Goal: Task Accomplishment & Management: Use online tool/utility

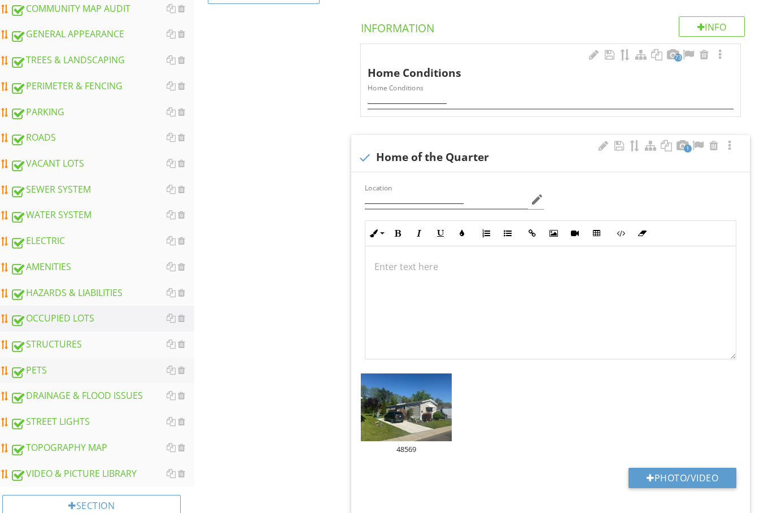
scroll to position [270, 0]
click at [56, 345] on div "STRUCTURES" at bounding box center [102, 344] width 184 height 15
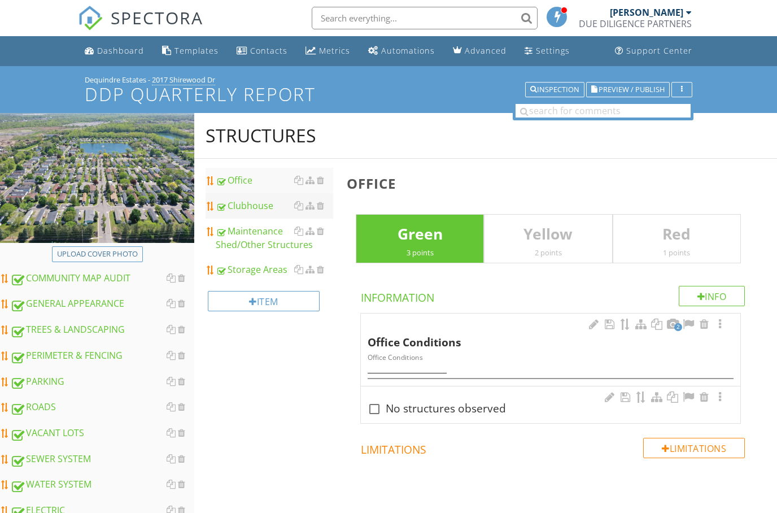
click at [261, 204] on div "Clubhouse" at bounding box center [274, 206] width 117 height 14
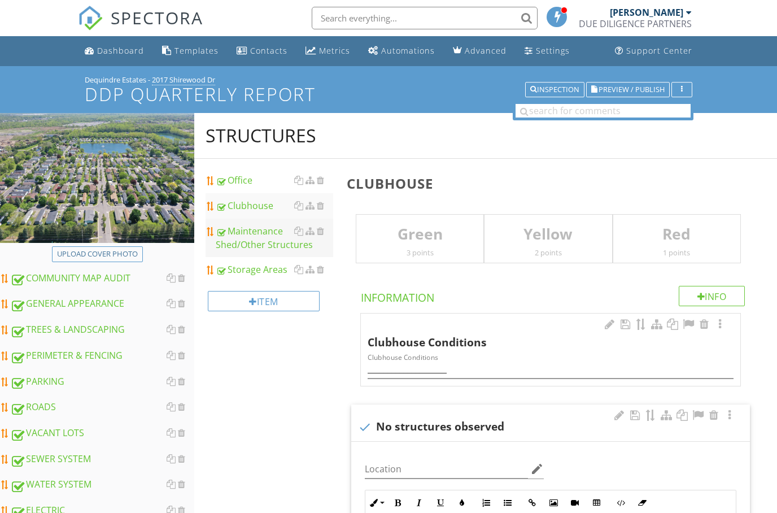
click at [254, 240] on div "Maintenance Shed/Other Structures" at bounding box center [274, 237] width 117 height 27
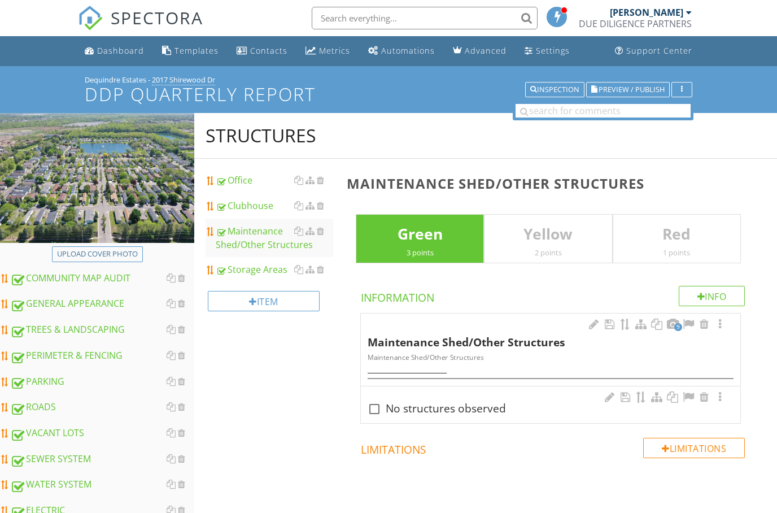
click at [338, 14] on input "text" at bounding box center [425, 18] width 226 height 23
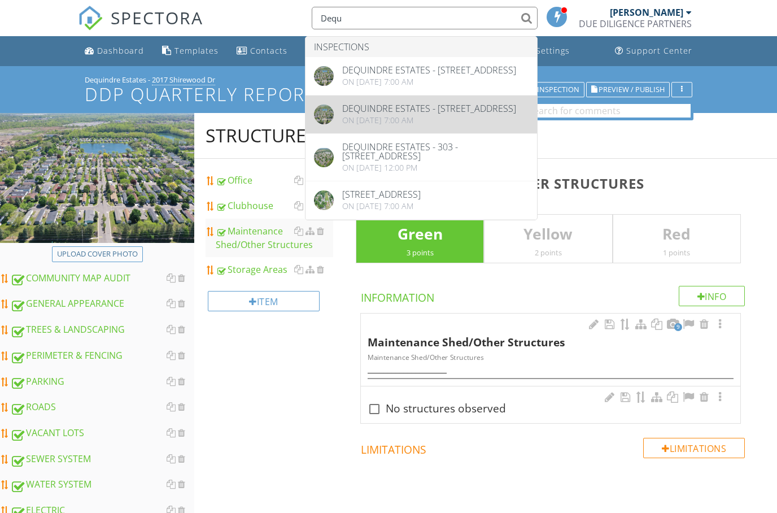
type input "Dequ"
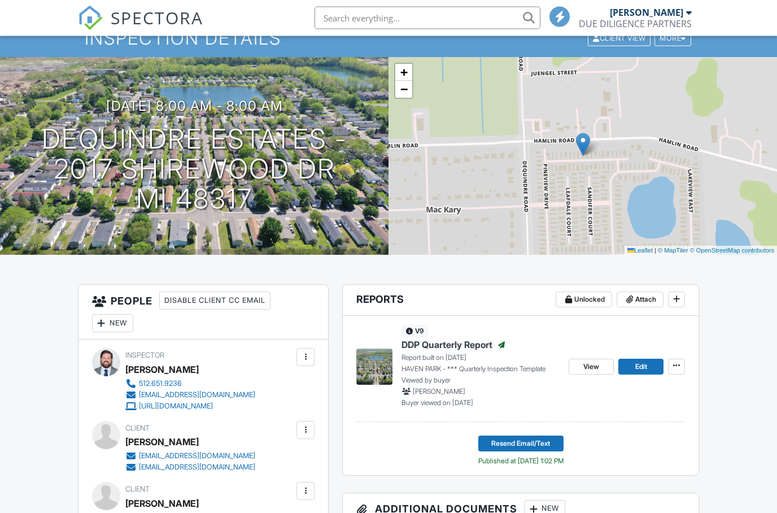
scroll to position [65, 0]
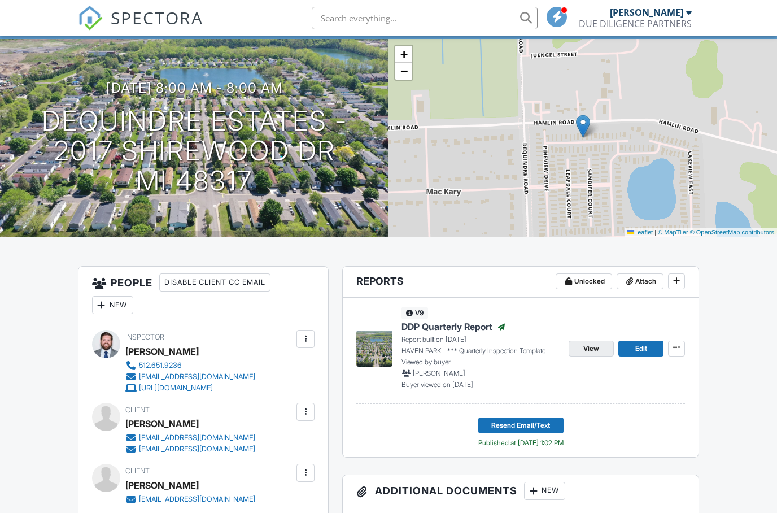
click at [588, 346] on span "View" at bounding box center [591, 348] width 16 height 11
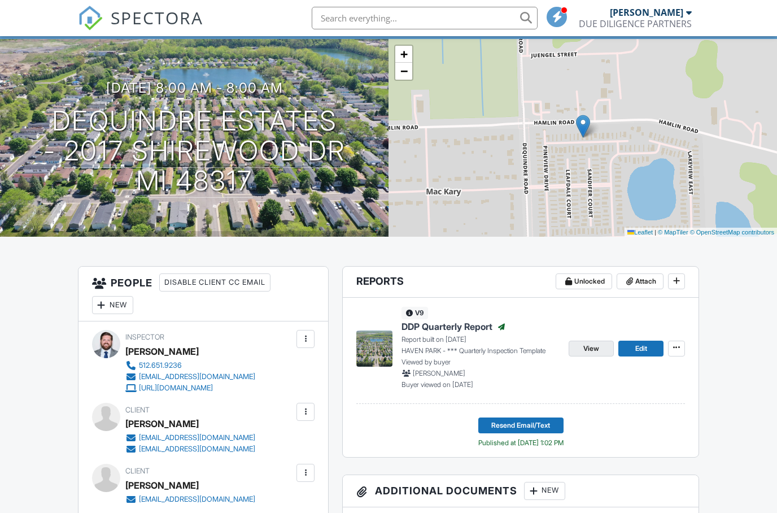
scroll to position [110, 0]
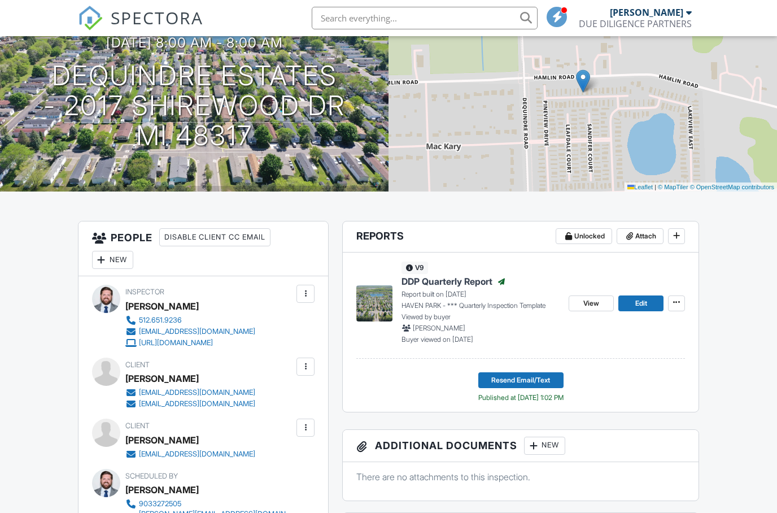
click at [376, 21] on input "text" at bounding box center [425, 18] width 226 height 23
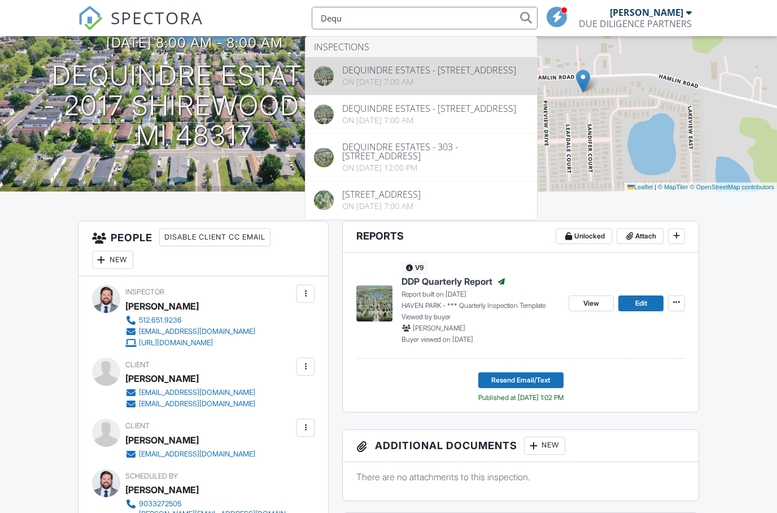
type input "Dequ"
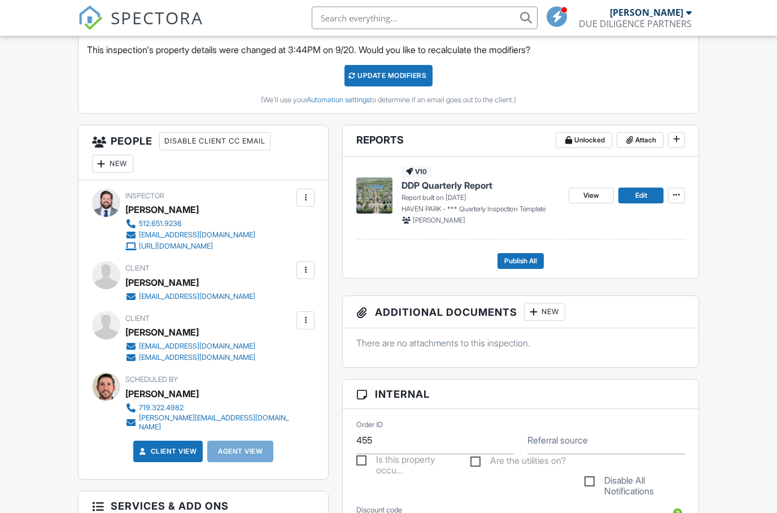
scroll to position [330, 0]
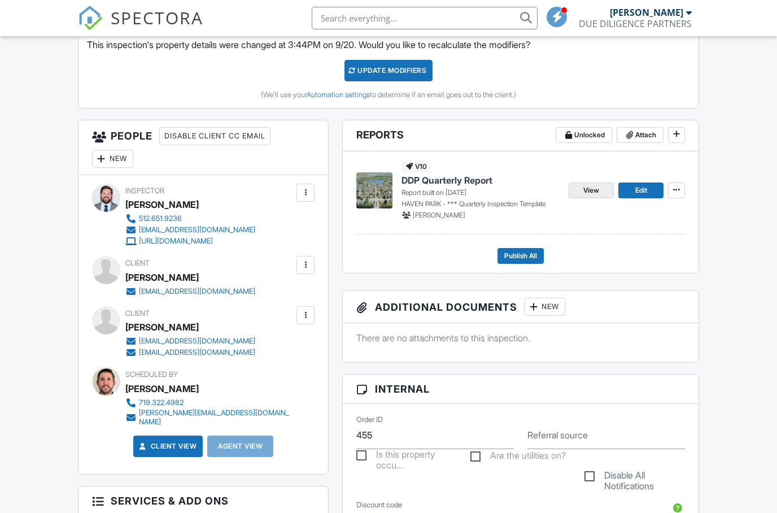
click at [587, 185] on span "View" at bounding box center [591, 190] width 16 height 11
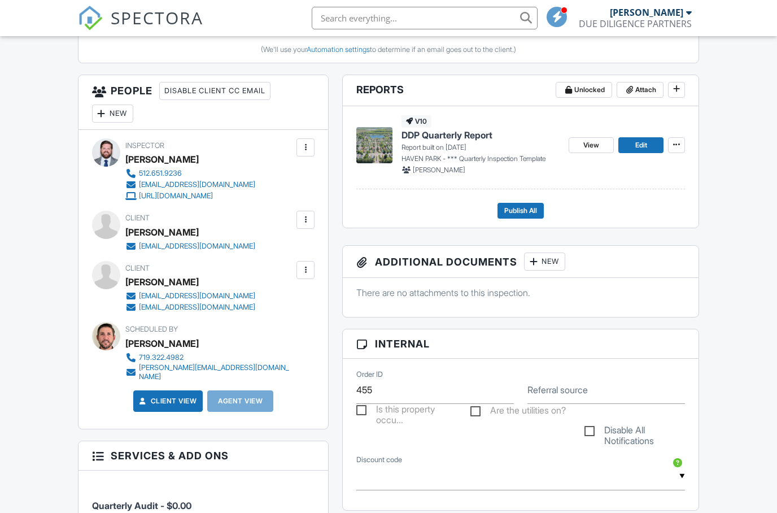
click at [405, 18] on input "text" at bounding box center [425, 18] width 226 height 23
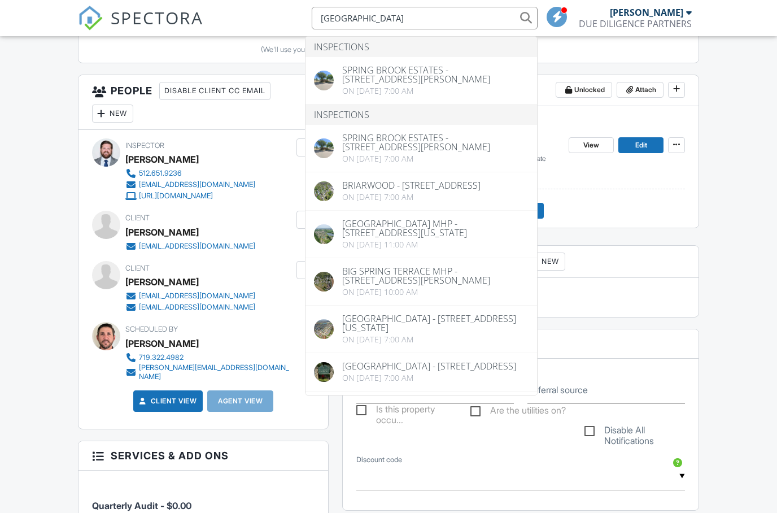
click at [350, 18] on input "Spring brook" at bounding box center [425, 18] width 226 height 23
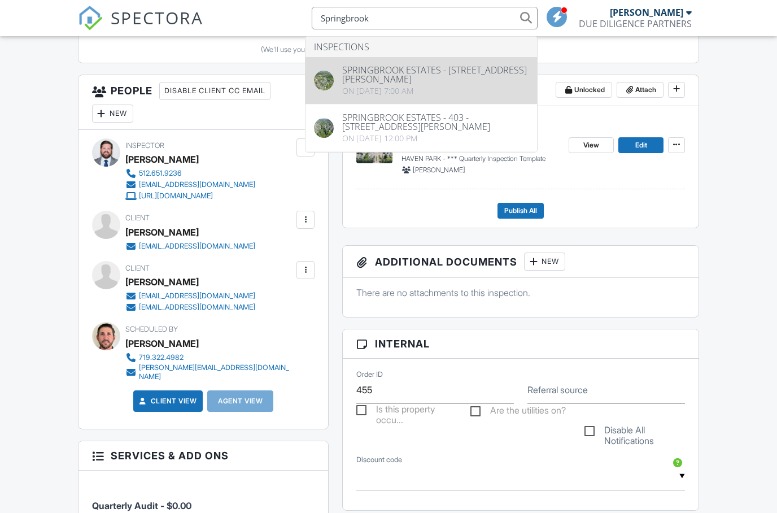
type input "Springbrook"
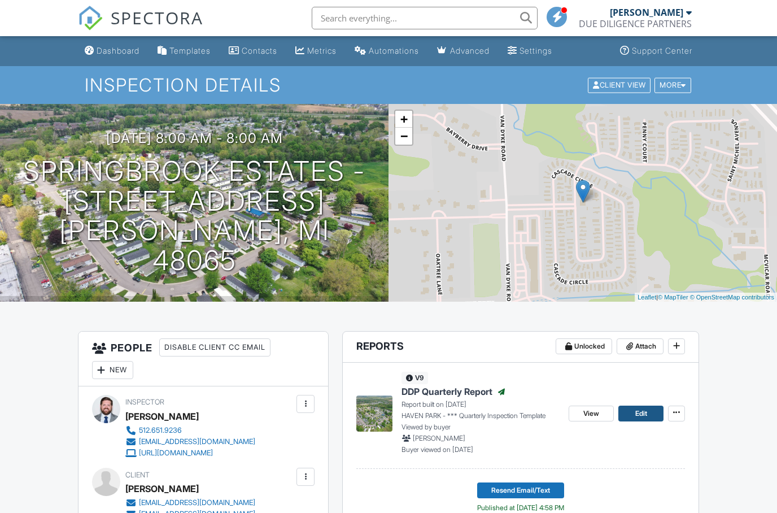
click at [630, 411] on link "Edit" at bounding box center [640, 413] width 45 height 16
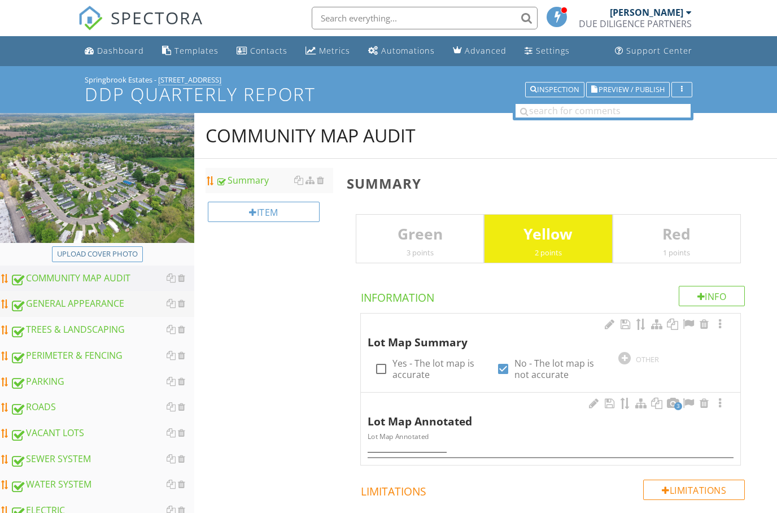
click at [66, 308] on div "GENERAL APPEARANCE" at bounding box center [102, 303] width 184 height 15
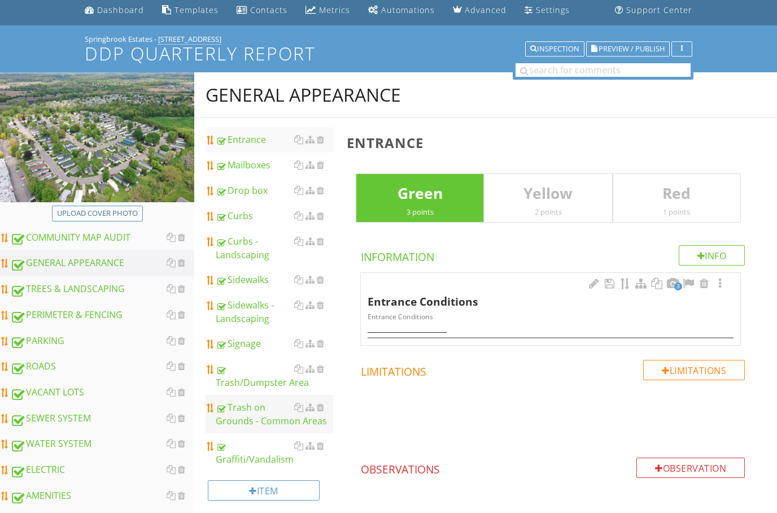
scroll to position [44, 0]
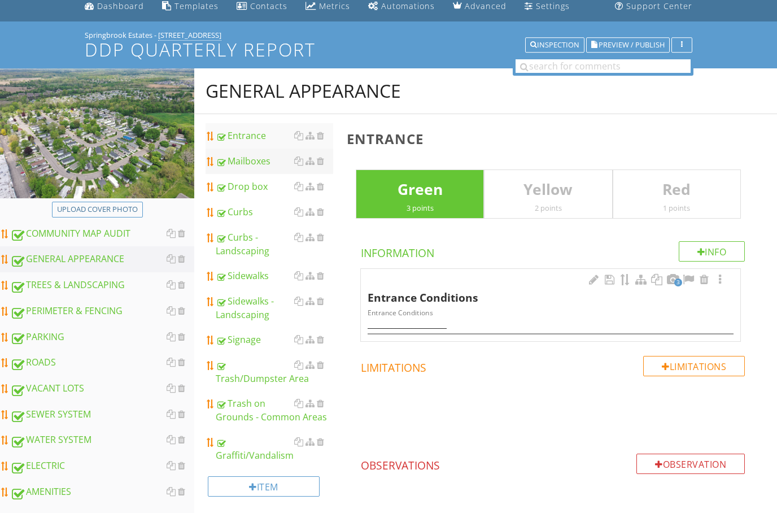
click at [247, 153] on link "Mailboxes" at bounding box center [274, 161] width 117 height 25
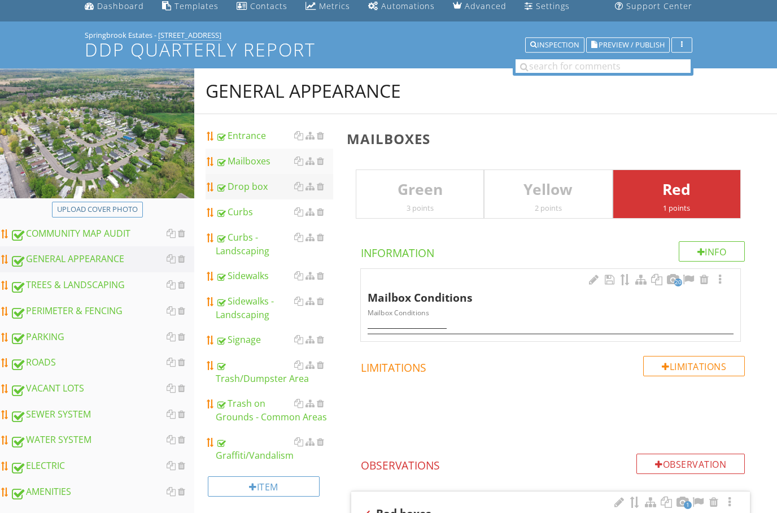
click at [238, 189] on div "Drop box" at bounding box center [274, 187] width 117 height 14
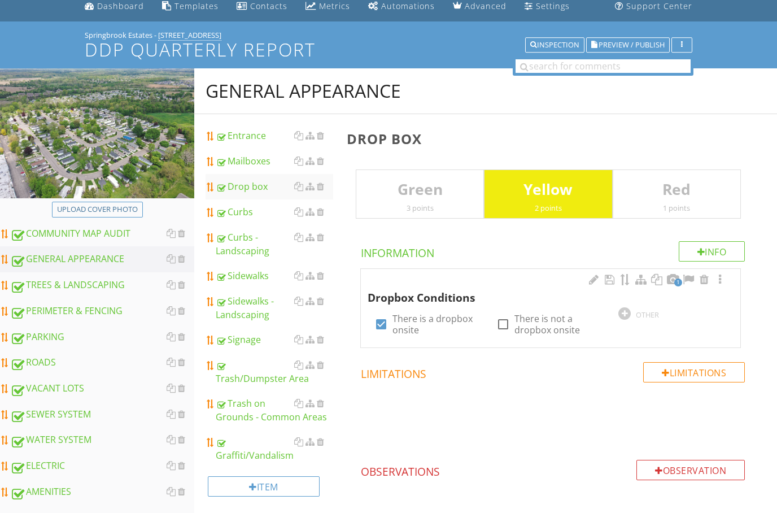
scroll to position [90, 0]
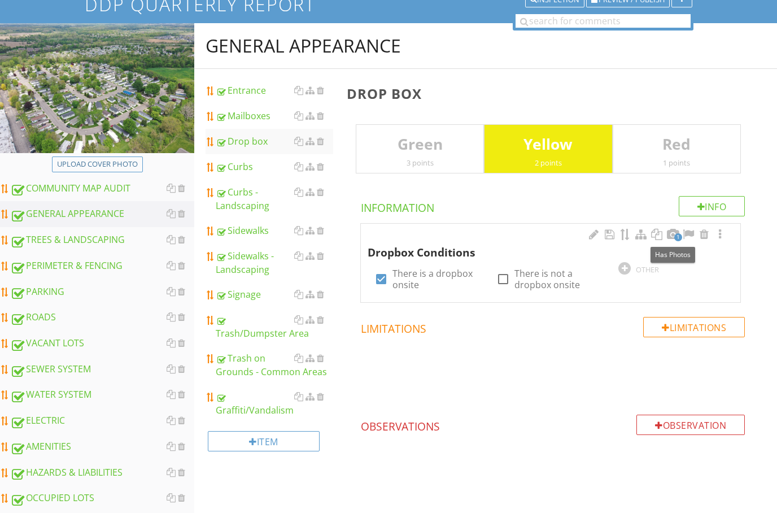
click at [674, 233] on div at bounding box center [673, 234] width 14 height 11
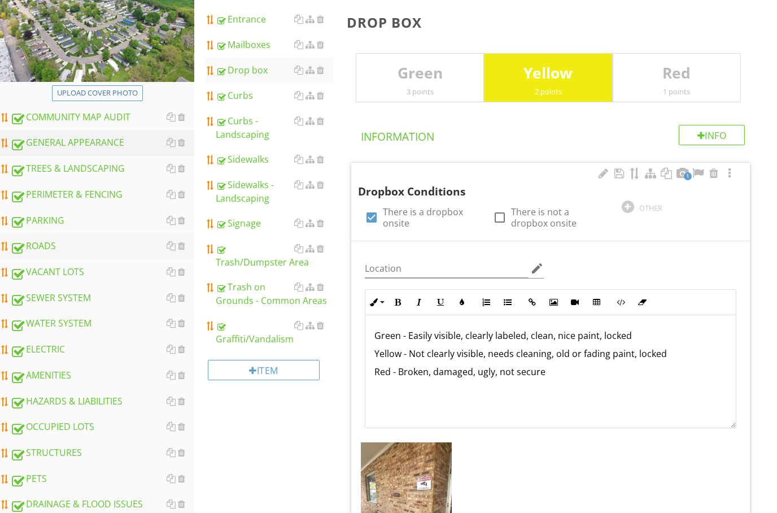
scroll to position [195, 0]
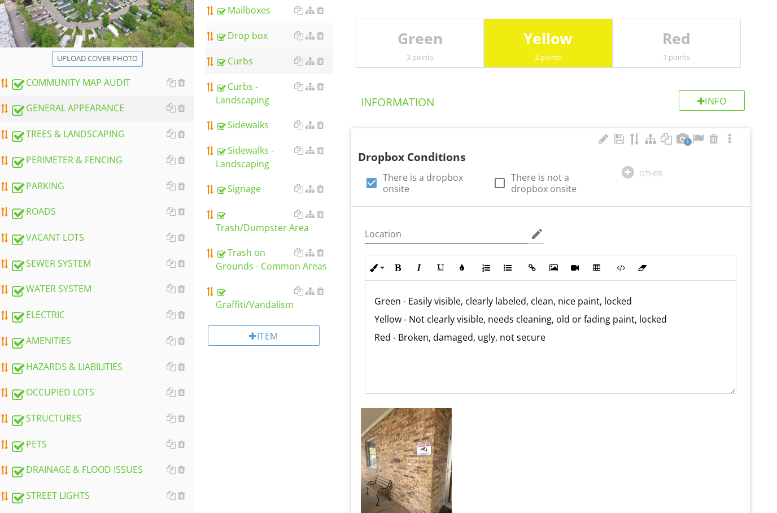
click at [224, 66] on div at bounding box center [221, 63] width 10 height 11
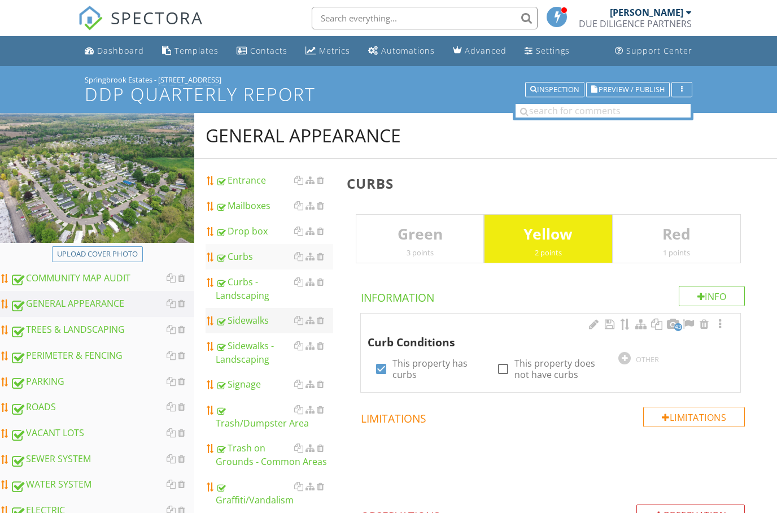
click at [230, 322] on div "Sidewalks" at bounding box center [274, 320] width 117 height 14
click at [49, 351] on div "PERIMETER & FENCING" at bounding box center [102, 355] width 184 height 15
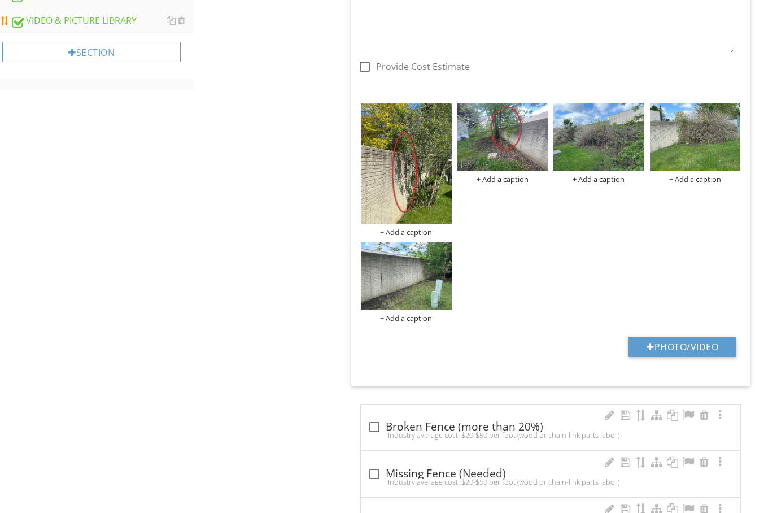
scroll to position [722, 0]
click at [521, 146] on img at bounding box center [502, 137] width 91 height 68
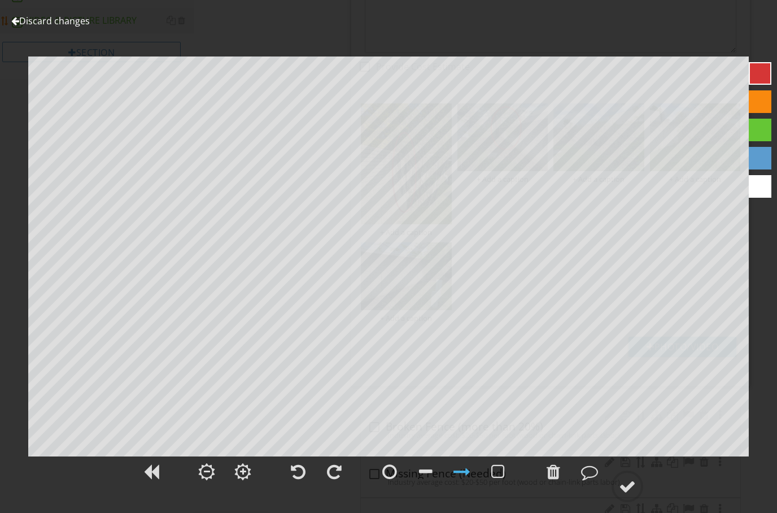
click at [12, 23] on div at bounding box center [15, 20] width 8 height 9
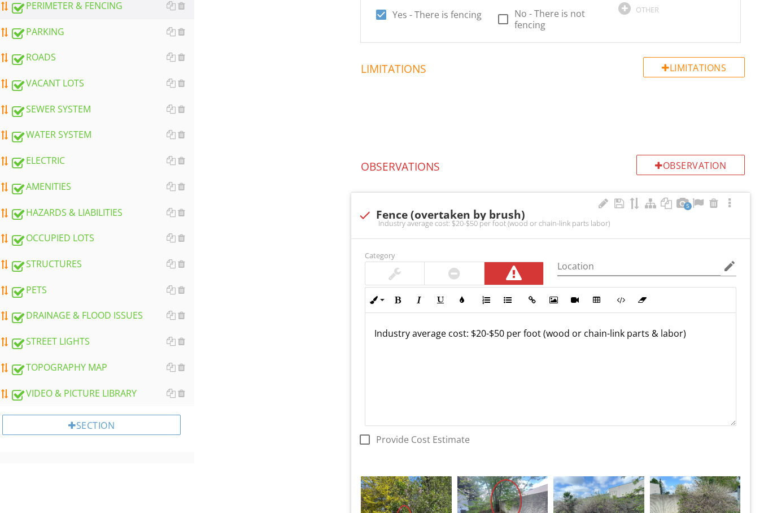
scroll to position [0, 0]
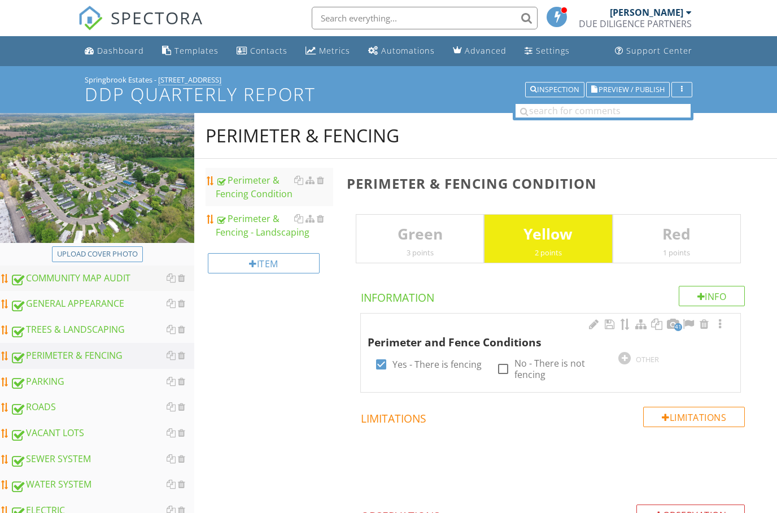
click at [63, 282] on div "COMMUNITY MAP AUDIT" at bounding box center [102, 278] width 184 height 15
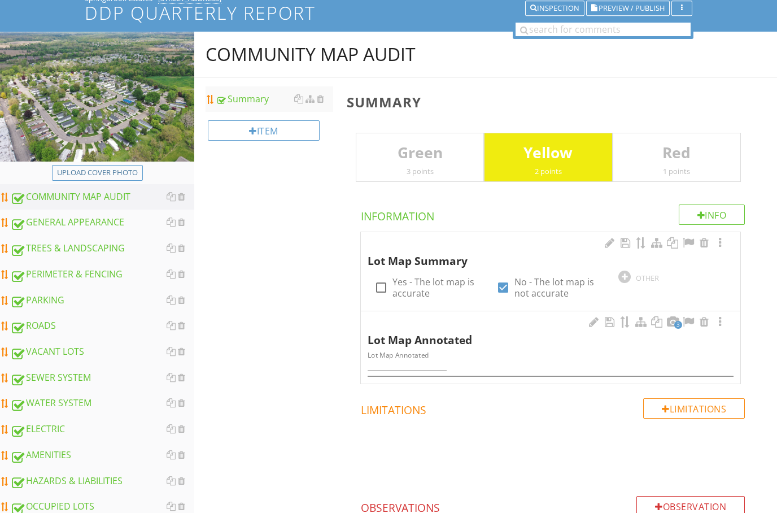
scroll to position [81, 0]
click at [674, 320] on div at bounding box center [673, 321] width 14 height 11
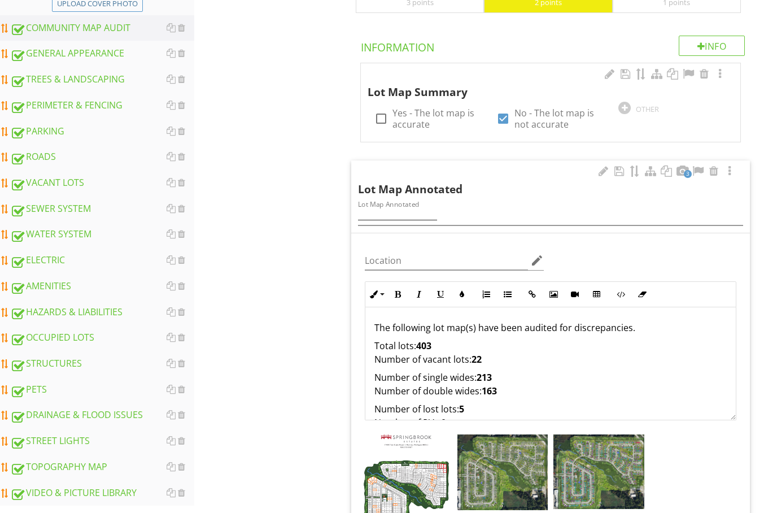
scroll to position [250, 0]
click at [41, 159] on div "ROADS" at bounding box center [102, 157] width 184 height 15
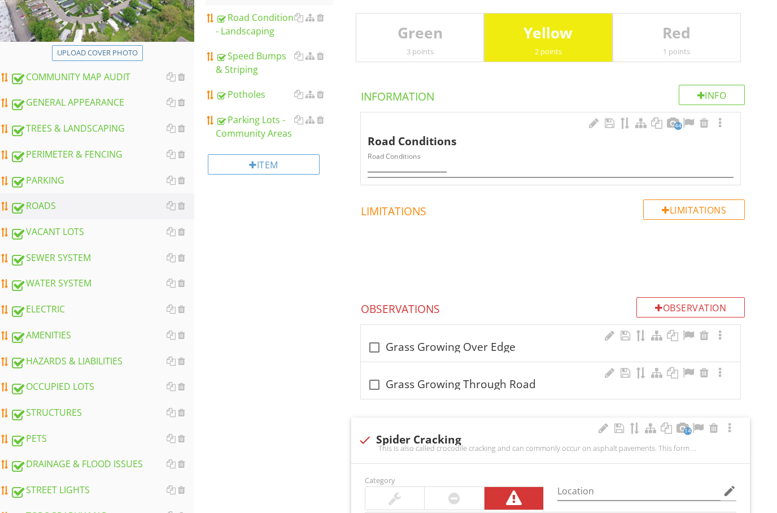
scroll to position [200, 0]
click at [256, 25] on div "Road Condition - Landscaping" at bounding box center [274, 24] width 117 height 27
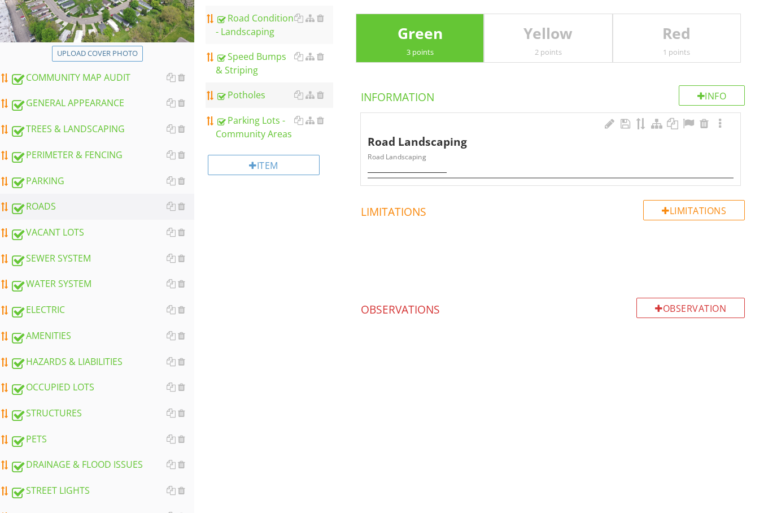
click at [240, 94] on div "Potholes" at bounding box center [274, 95] width 117 height 14
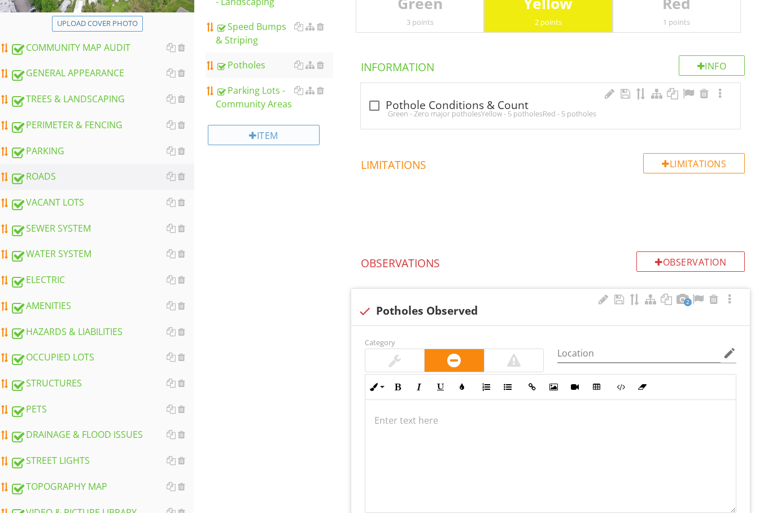
scroll to position [182, 0]
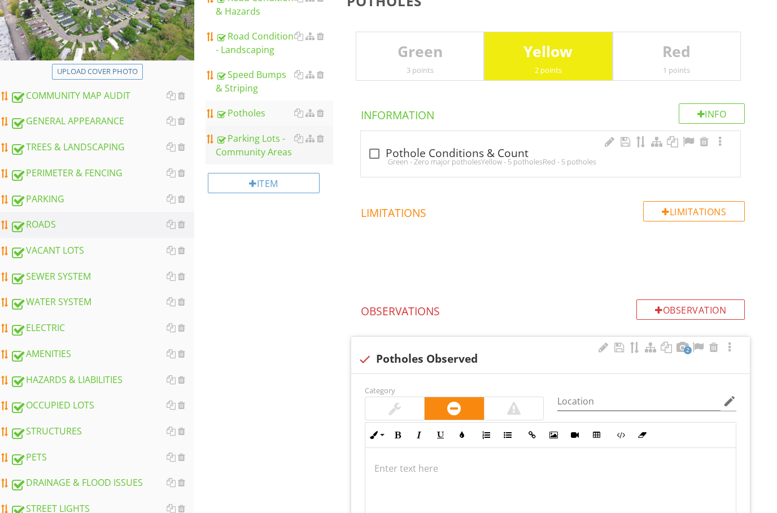
click at [254, 152] on div "Parking Lots - Community Areas" at bounding box center [274, 145] width 117 height 27
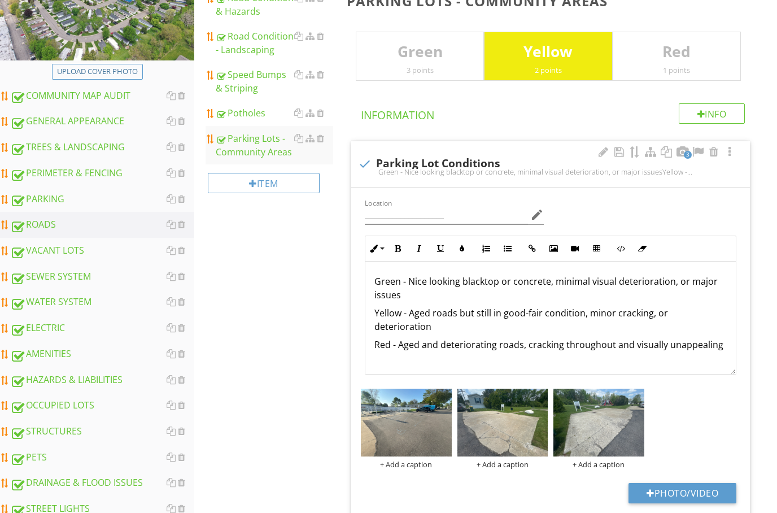
scroll to position [1, 0]
click at [606, 418] on img at bounding box center [598, 423] width 91 height 68
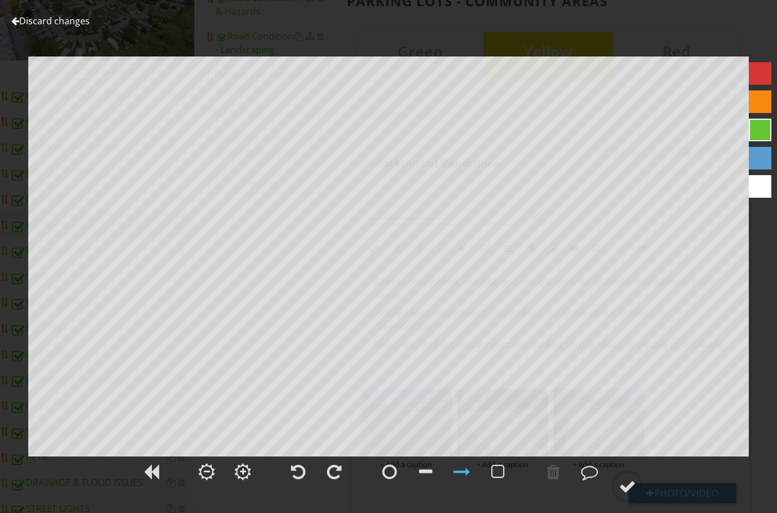
click at [16, 20] on div at bounding box center [15, 20] width 8 height 9
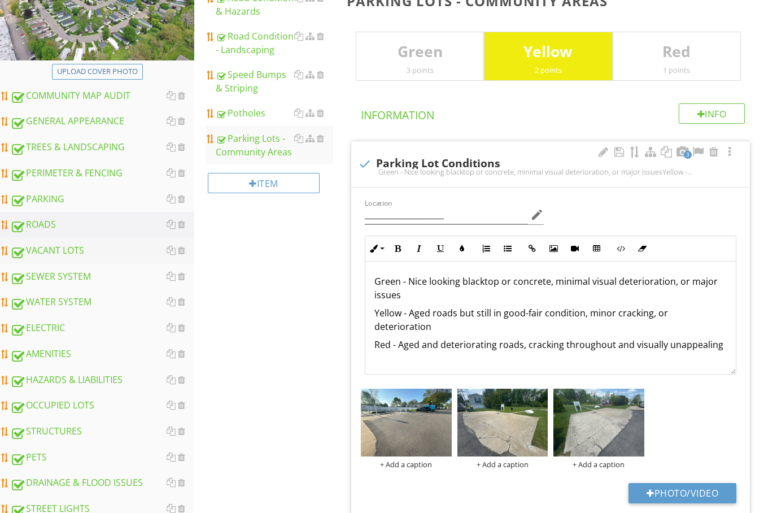
click at [46, 254] on div "VACANT LOTS" at bounding box center [102, 250] width 184 height 15
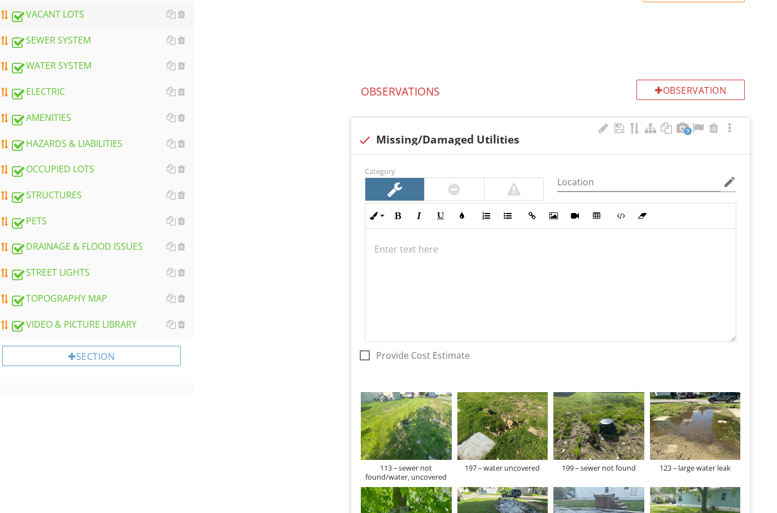
scroll to position [385, 0]
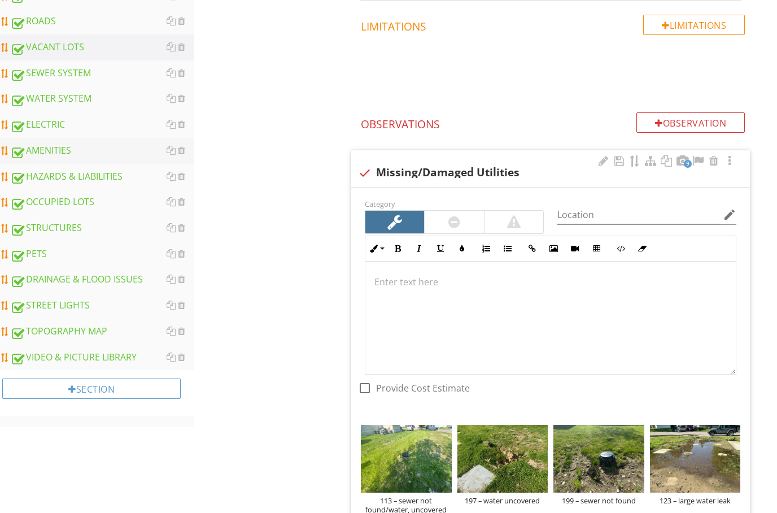
click at [62, 147] on div "AMENITIES" at bounding box center [102, 151] width 184 height 15
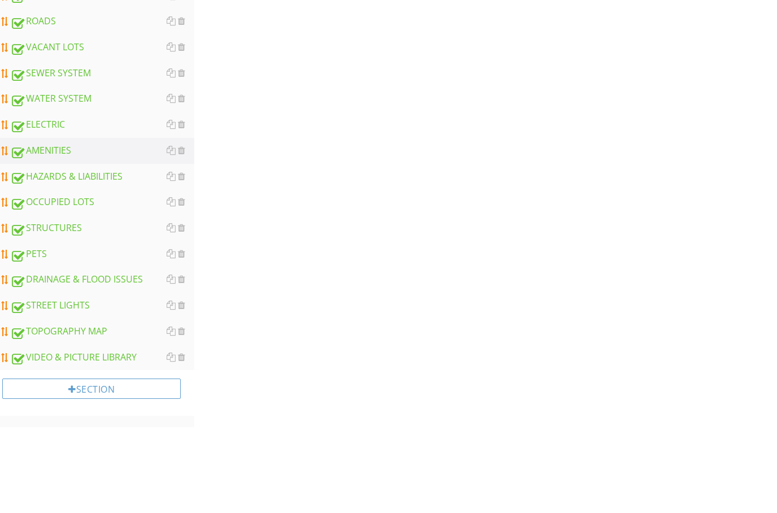
scroll to position [300, 0]
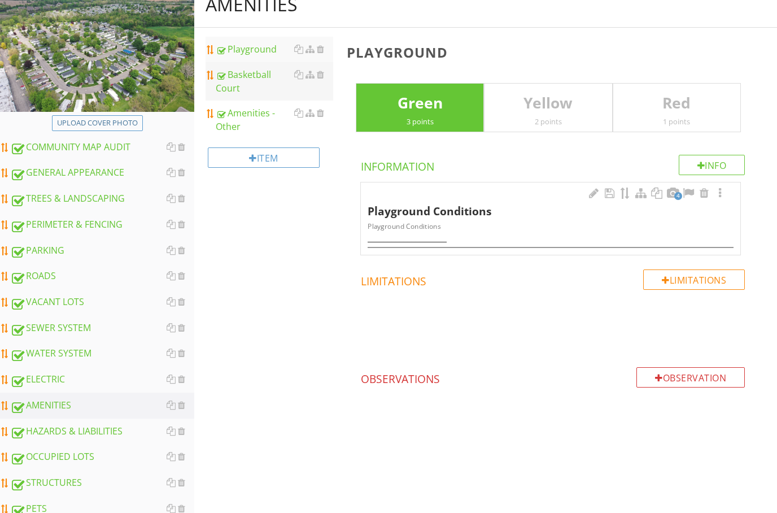
click at [249, 76] on div "Basketball Court" at bounding box center [274, 81] width 117 height 27
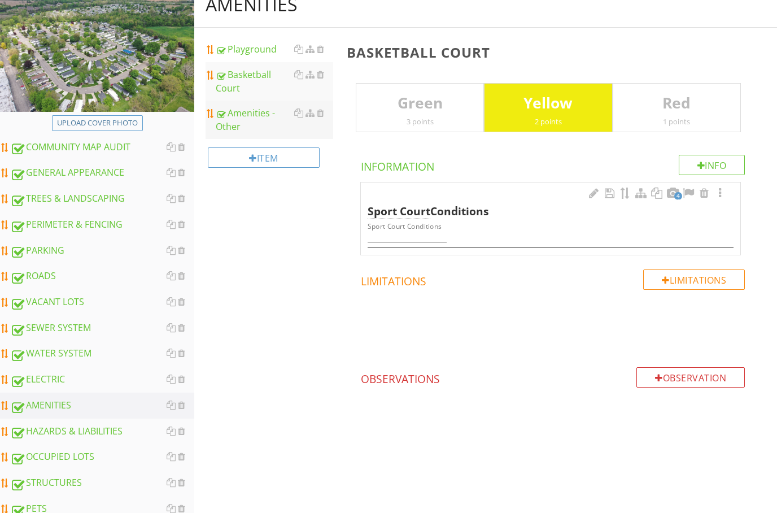
click at [232, 114] on div "Amenities - Other" at bounding box center [274, 119] width 117 height 27
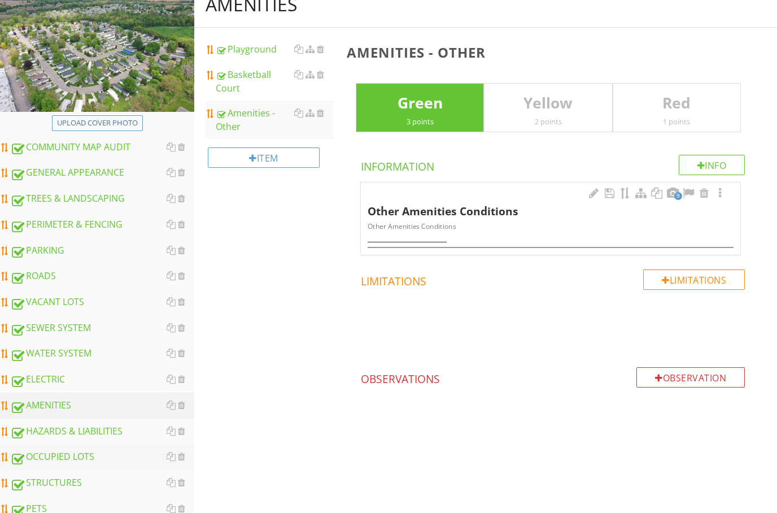
click at [55, 459] on div "OCCUPIED LOTS" at bounding box center [102, 457] width 184 height 15
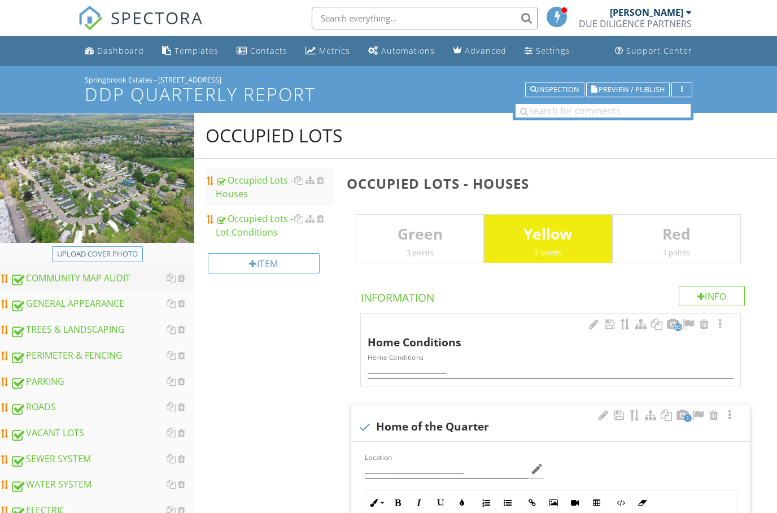
click at [69, 280] on div "COMMUNITY MAP AUDIT" at bounding box center [102, 278] width 184 height 15
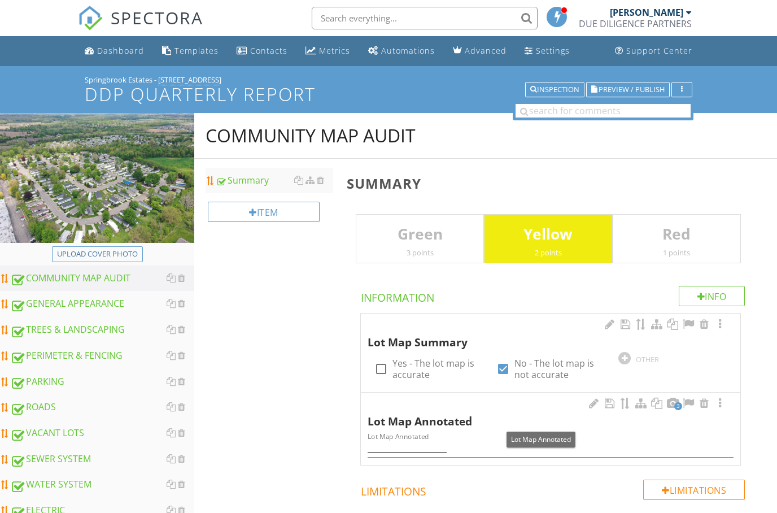
click at [676, 405] on span "3" at bounding box center [678, 406] width 8 height 8
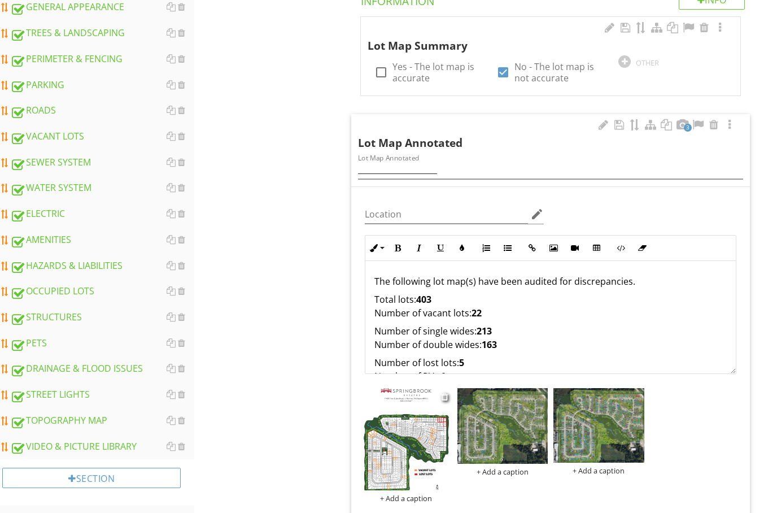
scroll to position [296, 0]
click at [50, 316] on div "STRUCTURES" at bounding box center [102, 317] width 184 height 15
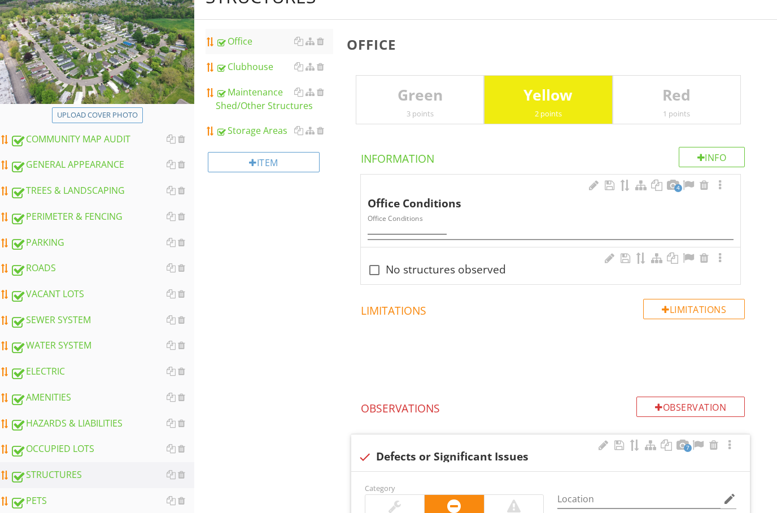
scroll to position [106, 0]
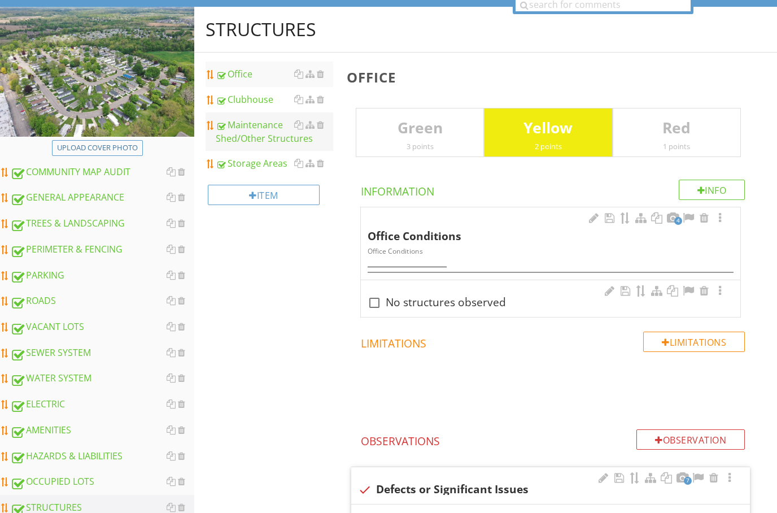
click at [249, 127] on div "Maintenance Shed/Other Structures" at bounding box center [274, 131] width 117 height 27
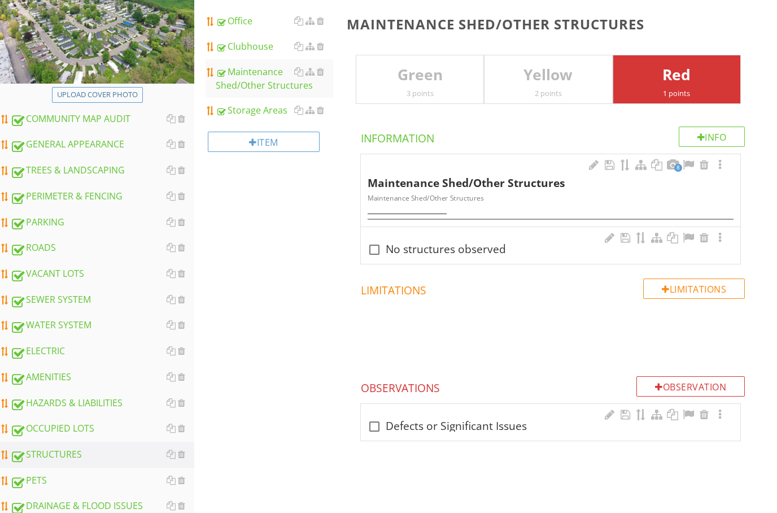
scroll to position [252, 0]
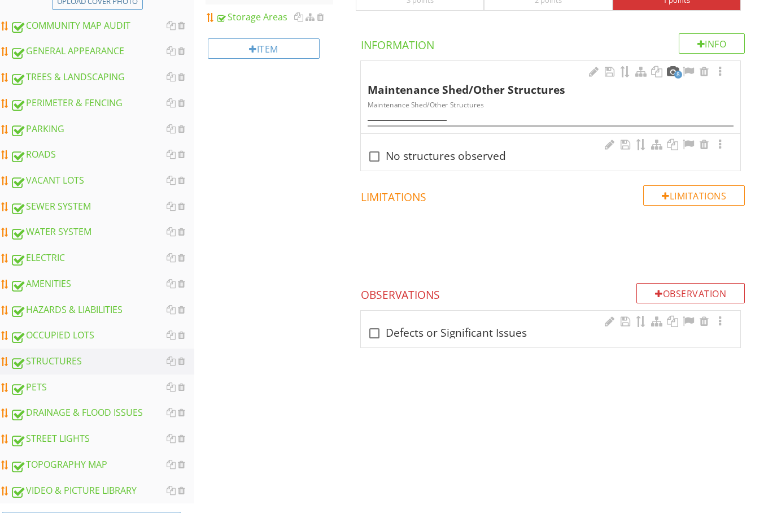
click at [673, 72] on div at bounding box center [673, 71] width 14 height 11
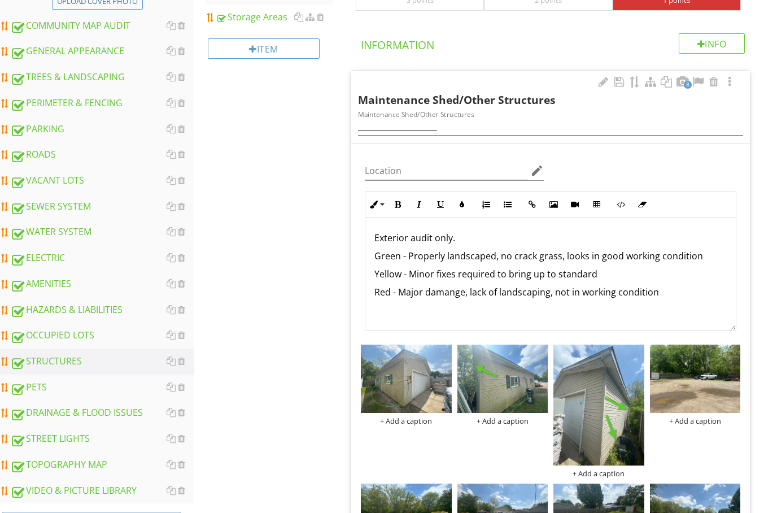
scroll to position [298, 0]
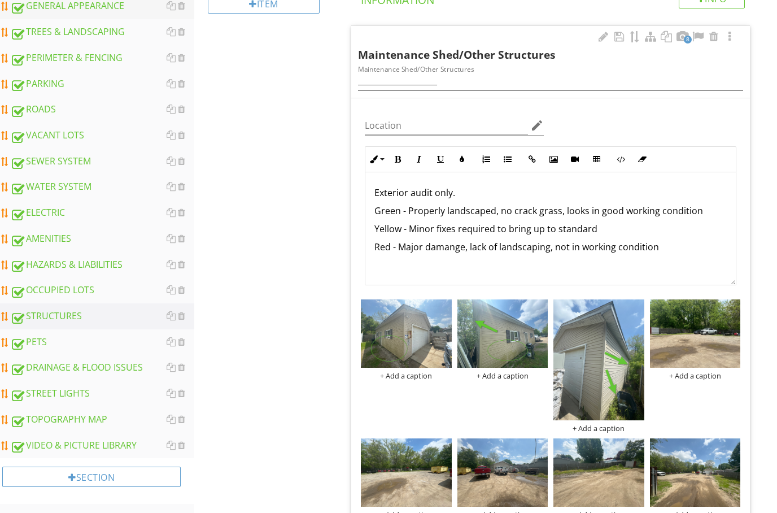
scroll to position [106, 0]
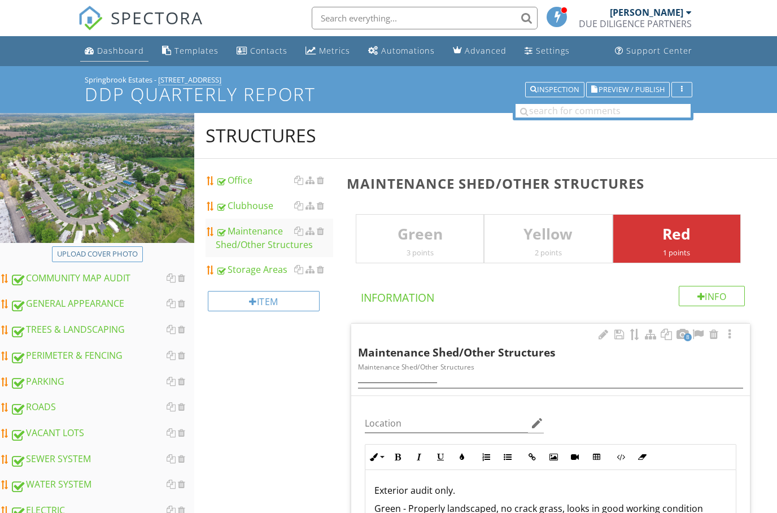
click at [110, 47] on div "Dashboard" at bounding box center [120, 50] width 47 height 11
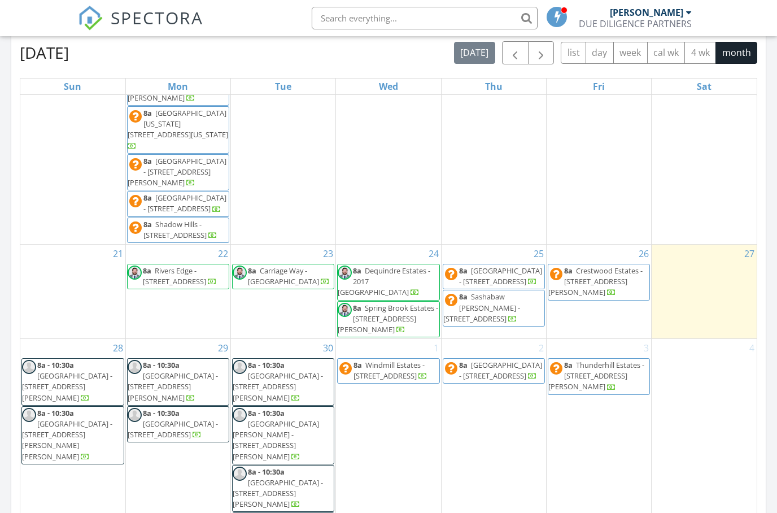
scroll to position [673, 0]
click at [417, 315] on span "Spring Brook Estates - [STREET_ADDRESS][PERSON_NAME]" at bounding box center [388, 319] width 101 height 32
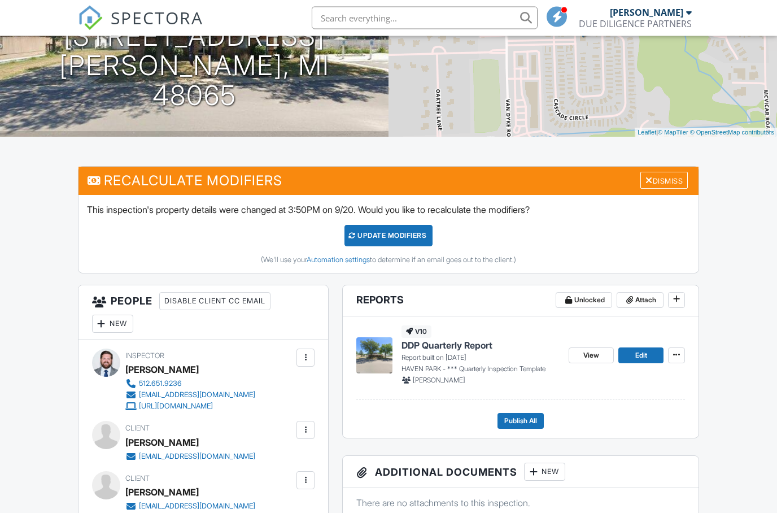
scroll to position [165, 0]
click at [593, 356] on span "View" at bounding box center [591, 355] width 16 height 11
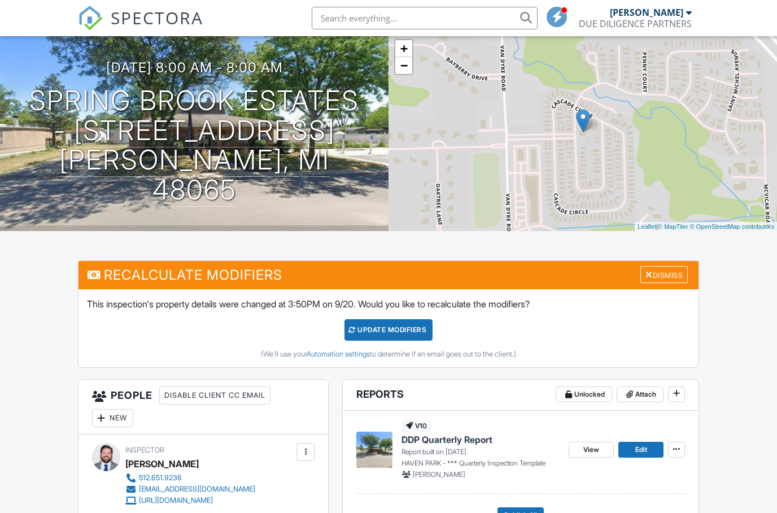
scroll to position [0, 0]
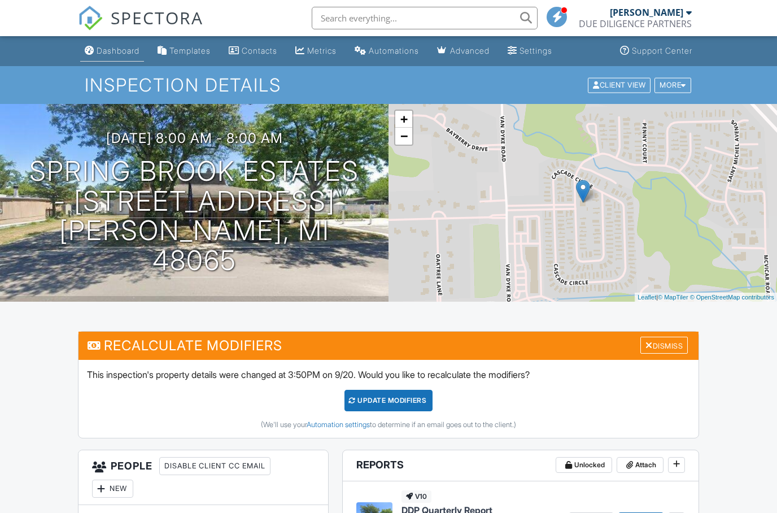
click at [121, 50] on div "Dashboard" at bounding box center [118, 51] width 43 height 10
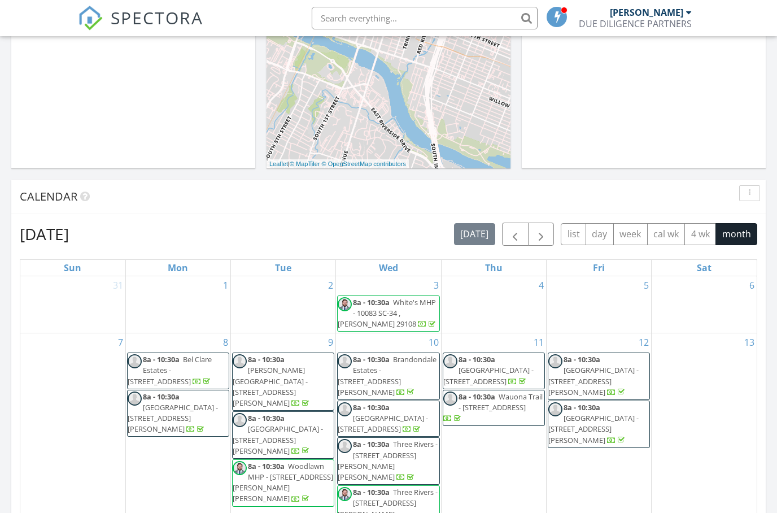
scroll to position [-1, 0]
click at [387, 13] on input "text" at bounding box center [425, 18] width 226 height 23
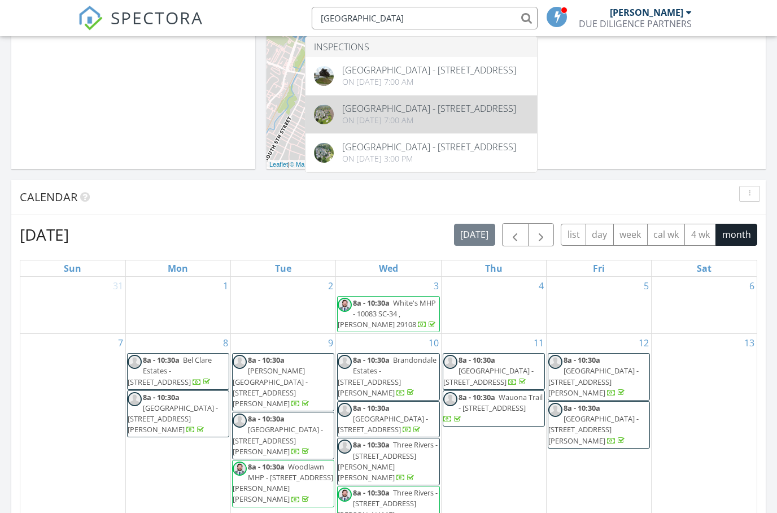
type input "[GEOGRAPHIC_DATA]"
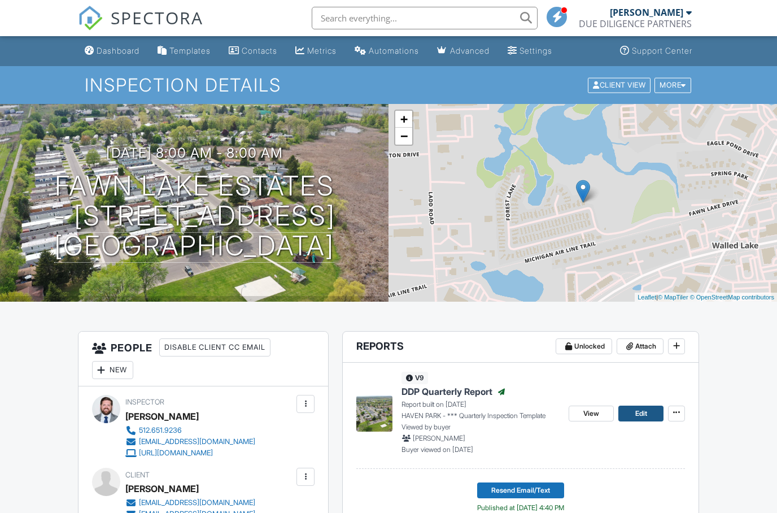
click at [644, 412] on span "Edit" at bounding box center [641, 413] width 12 height 11
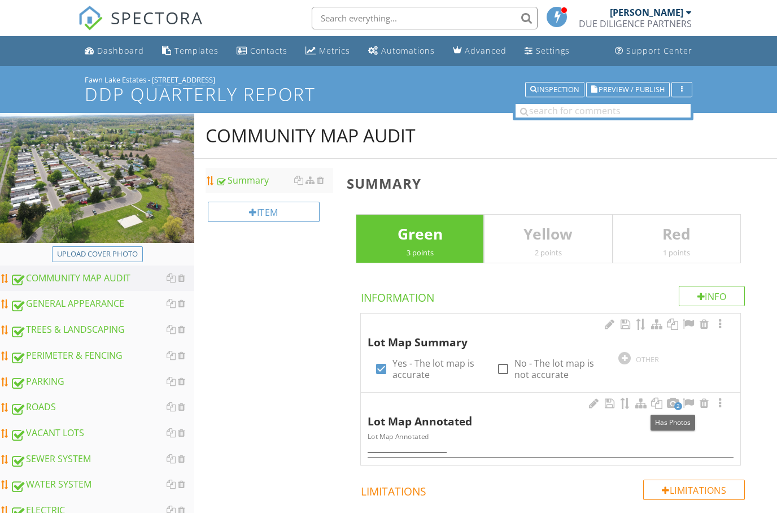
click at [672, 401] on div at bounding box center [673, 403] width 14 height 11
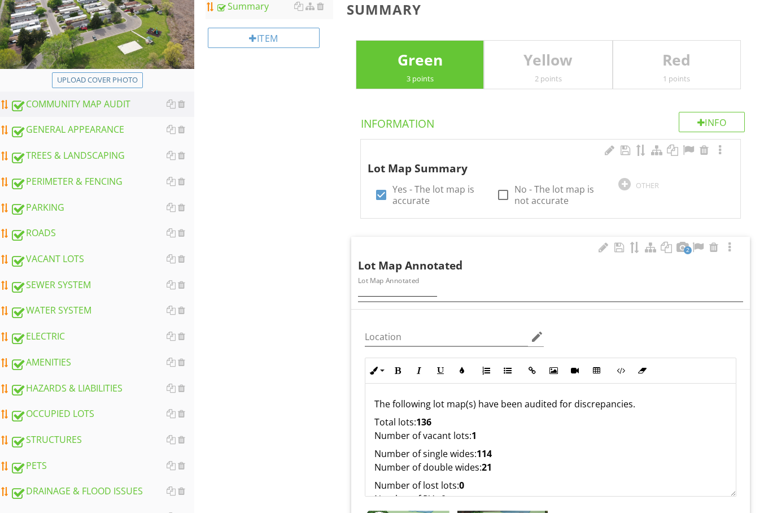
scroll to position [46, 0]
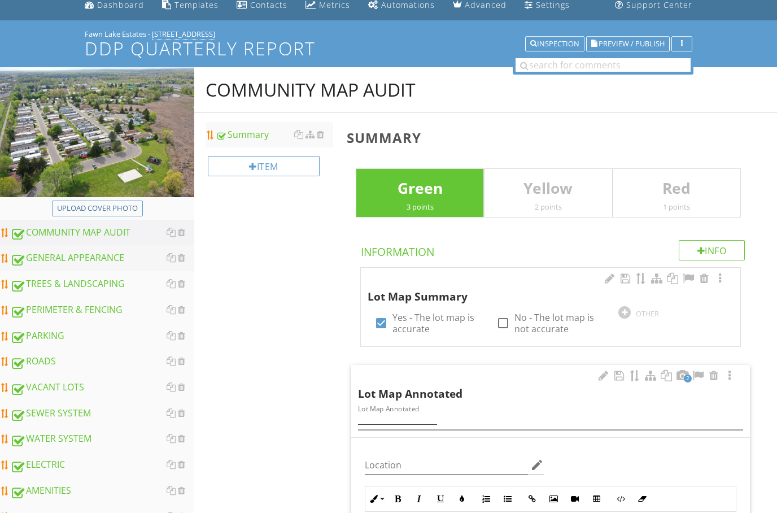
click at [70, 260] on div "GENERAL APPEARANCE" at bounding box center [102, 258] width 184 height 15
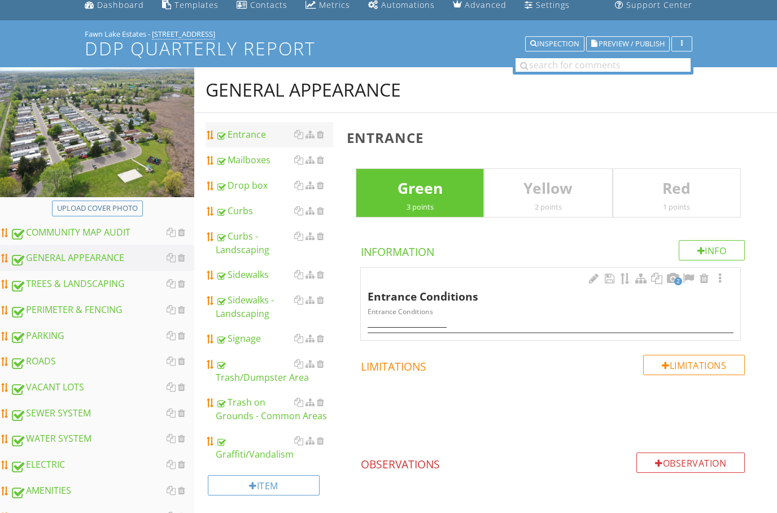
click at [241, 142] on link "Entrance" at bounding box center [274, 134] width 117 height 25
click at [243, 193] on link "Drop box" at bounding box center [274, 185] width 117 height 25
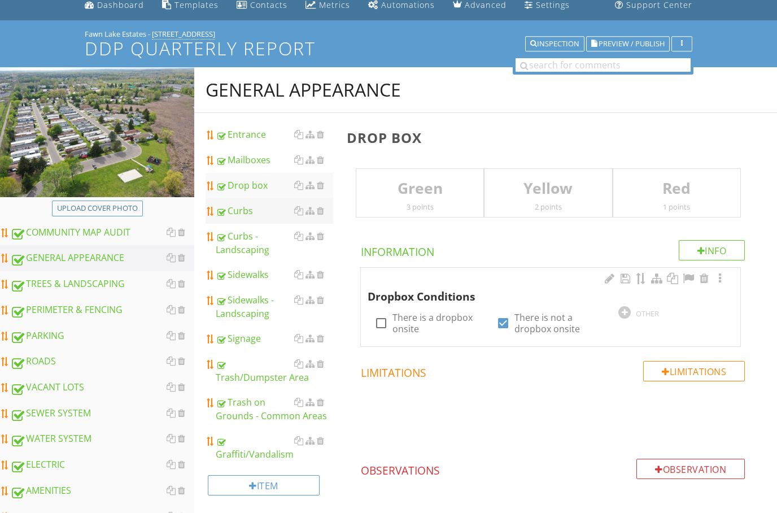
click at [254, 217] on link "Curbs" at bounding box center [274, 210] width 117 height 25
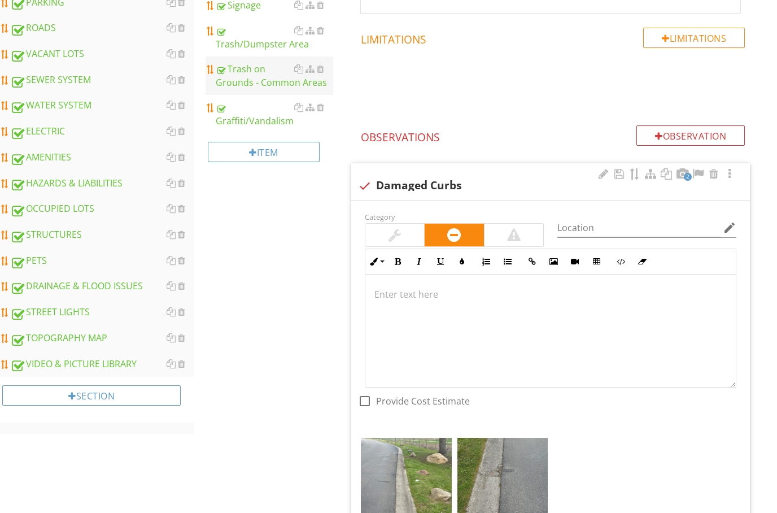
scroll to position [353, 0]
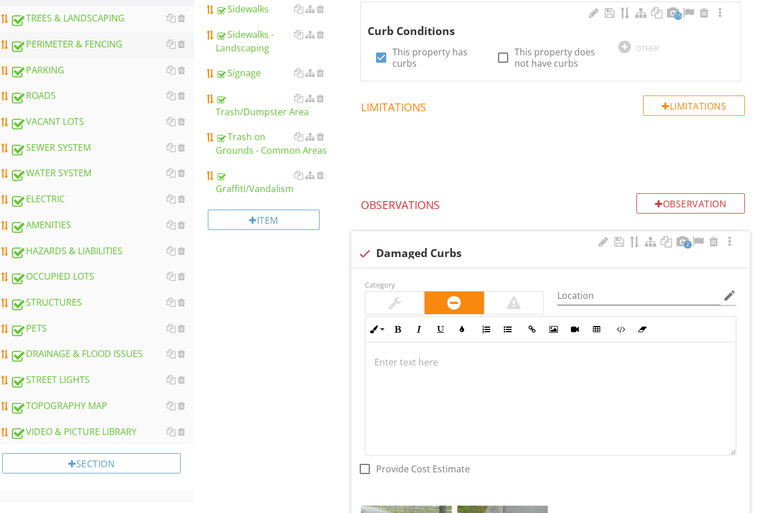
click at [81, 43] on div "PERIMETER & FENCING" at bounding box center [102, 45] width 184 height 15
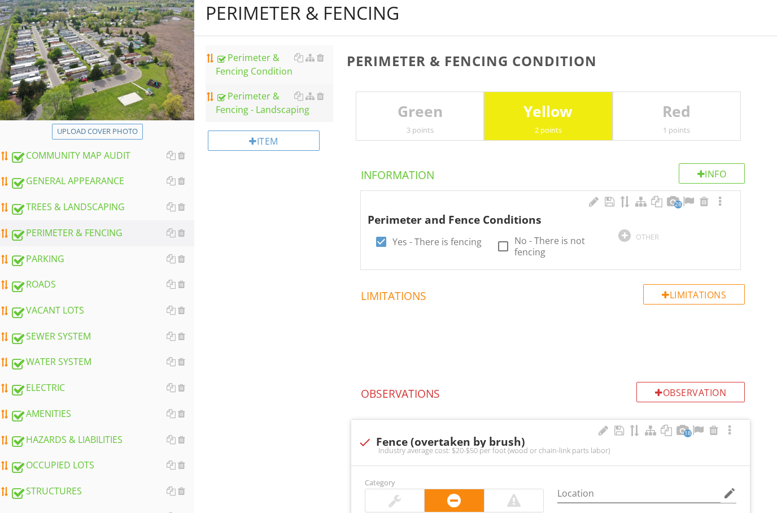
scroll to position [107, 0]
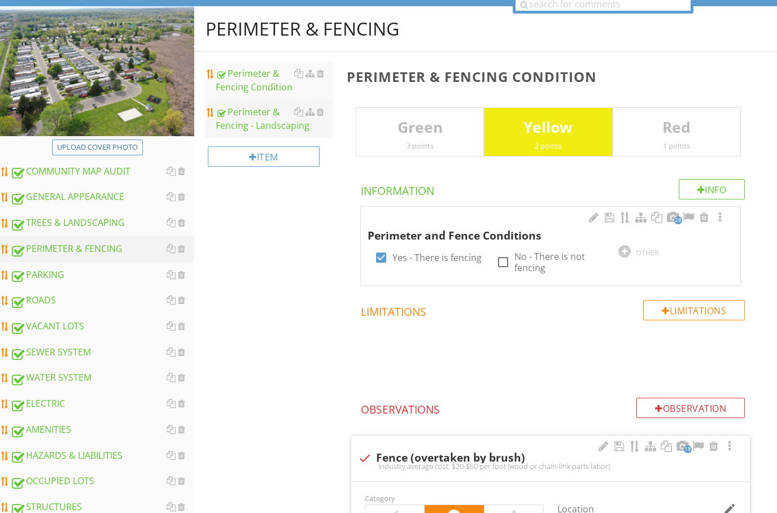
click at [259, 120] on div "Perimeter & Fencing - Landscaping" at bounding box center [274, 118] width 117 height 27
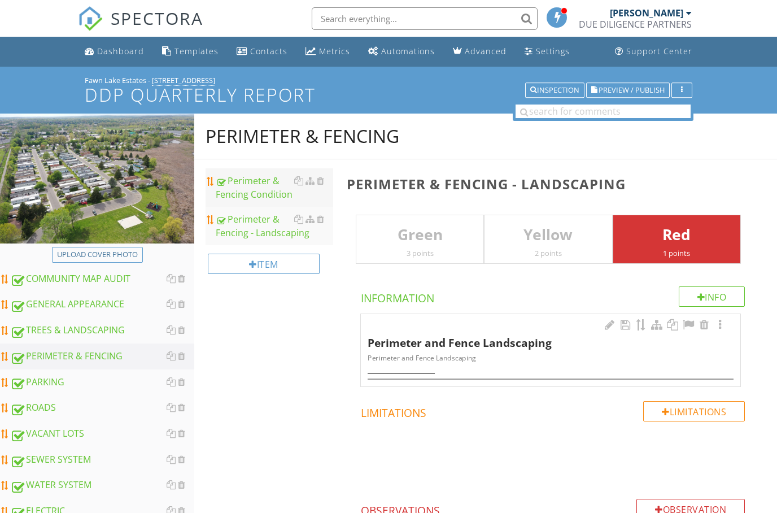
click at [268, 191] on div "Perimeter & Fencing Condition" at bounding box center [274, 186] width 117 height 27
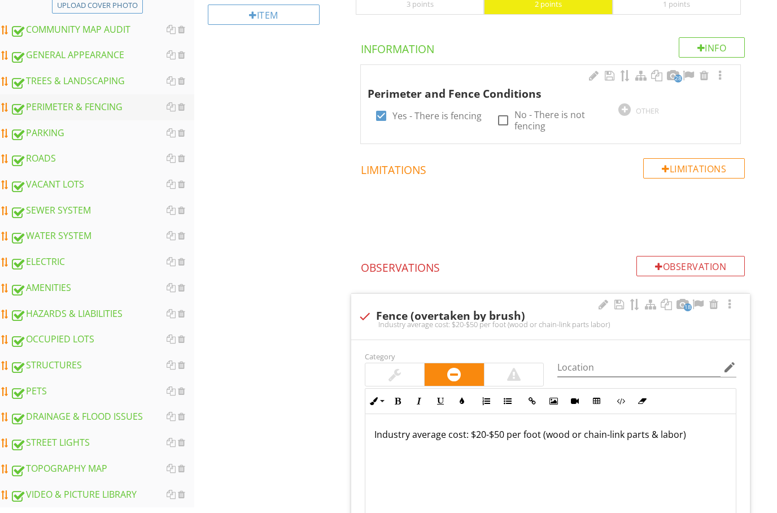
scroll to position [244, 0]
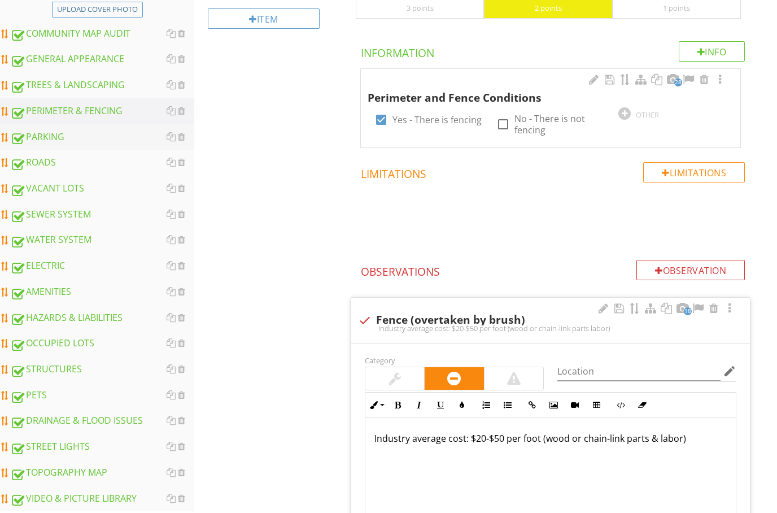
click at [25, 133] on div "PARKING" at bounding box center [102, 137] width 184 height 15
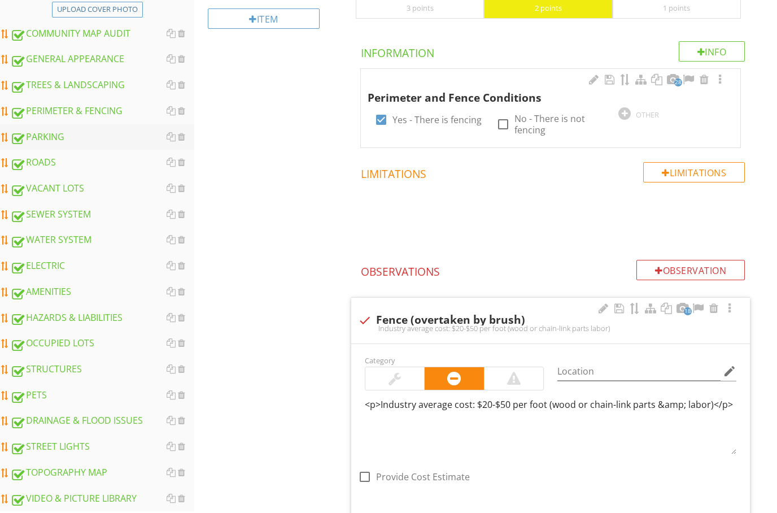
scroll to position [245, 0]
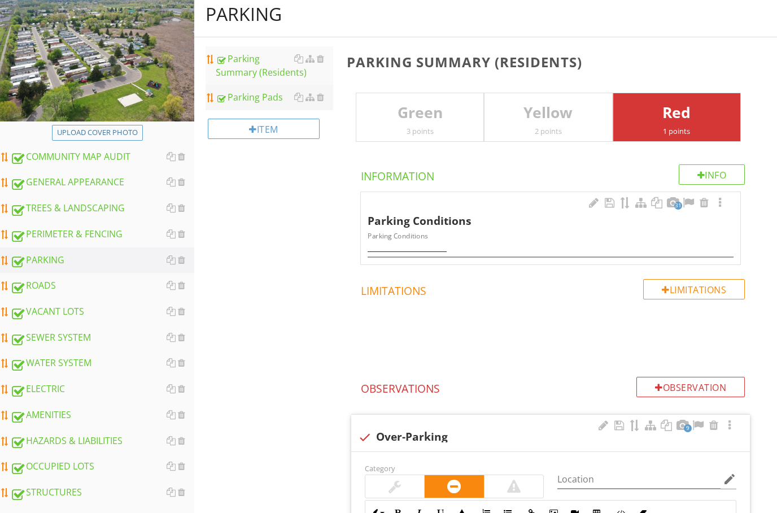
click at [270, 97] on div "Parking Pads" at bounding box center [274, 98] width 117 height 14
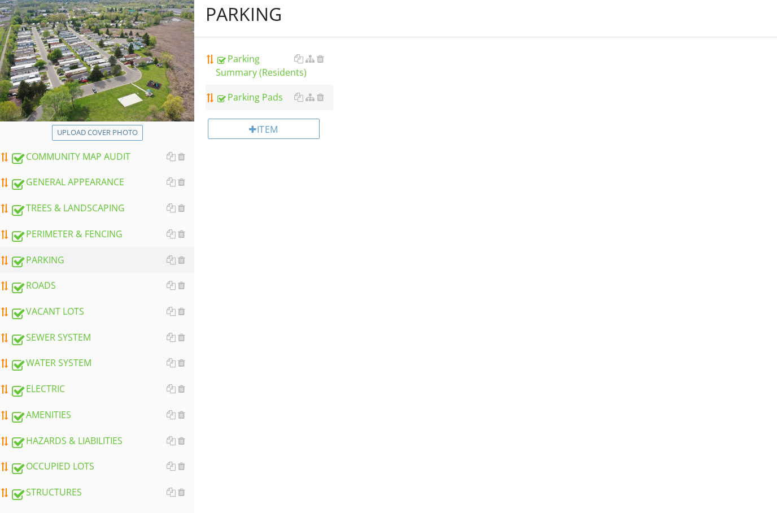
scroll to position [121, 0]
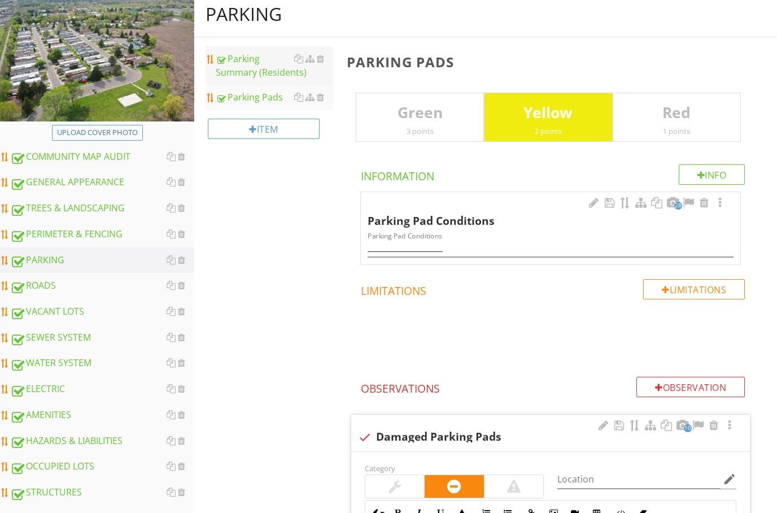
click at [258, 67] on div "Parking Summary (Residents)" at bounding box center [274, 65] width 117 height 27
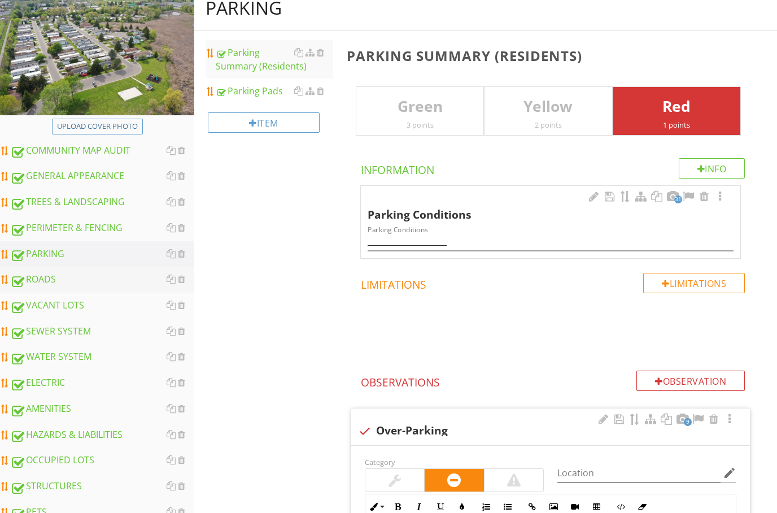
scroll to position [204, 0]
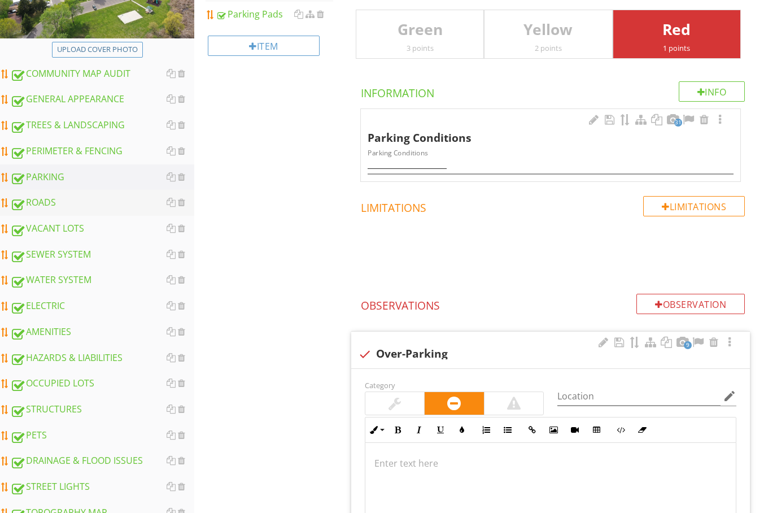
click at [40, 200] on div "ROADS" at bounding box center [102, 202] width 184 height 15
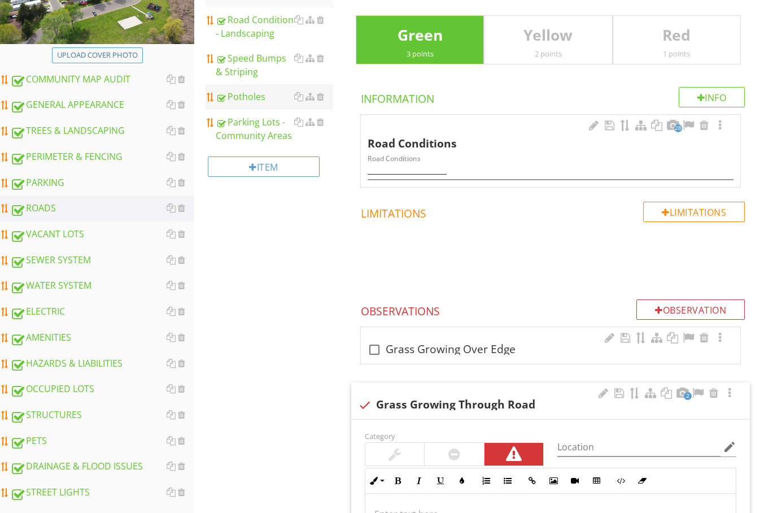
scroll to position [190, 0]
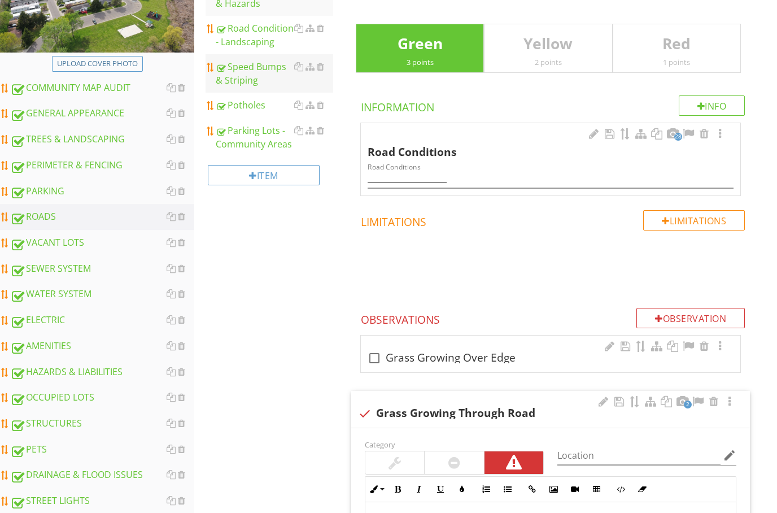
click at [245, 72] on div "Speed Bumps & Striping" at bounding box center [274, 73] width 117 height 27
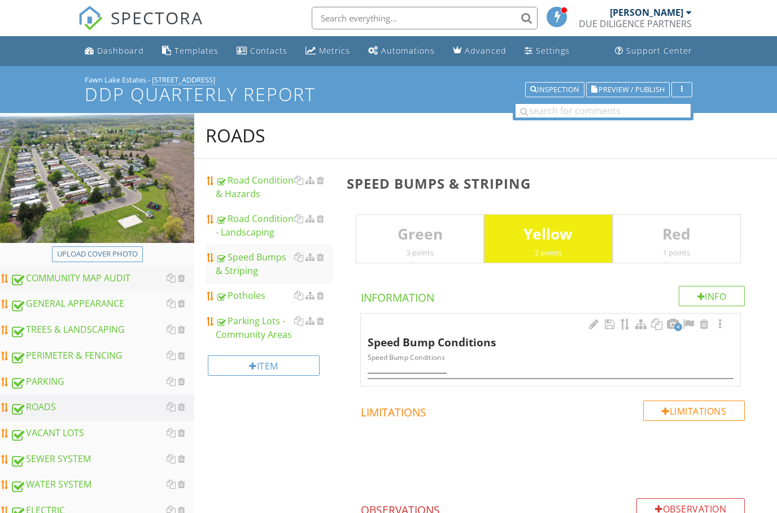
click at [81, 279] on div "COMMUNITY MAP AUDIT" at bounding box center [102, 278] width 184 height 15
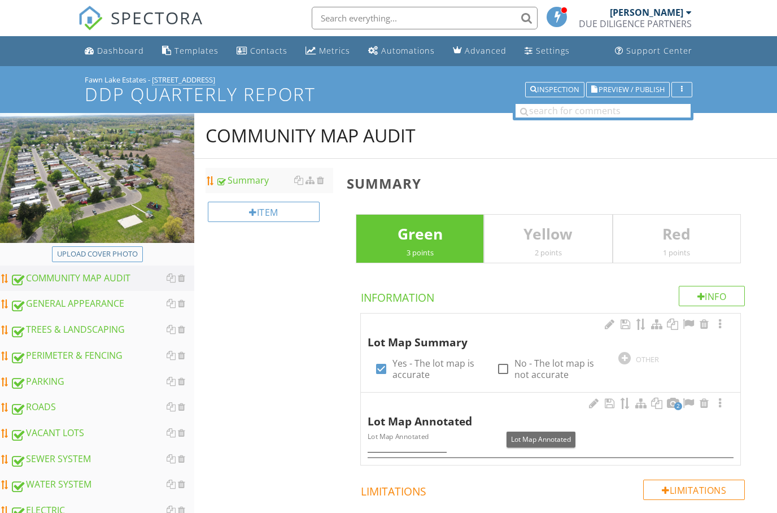
click at [674, 403] on span "2" at bounding box center [678, 406] width 8 height 8
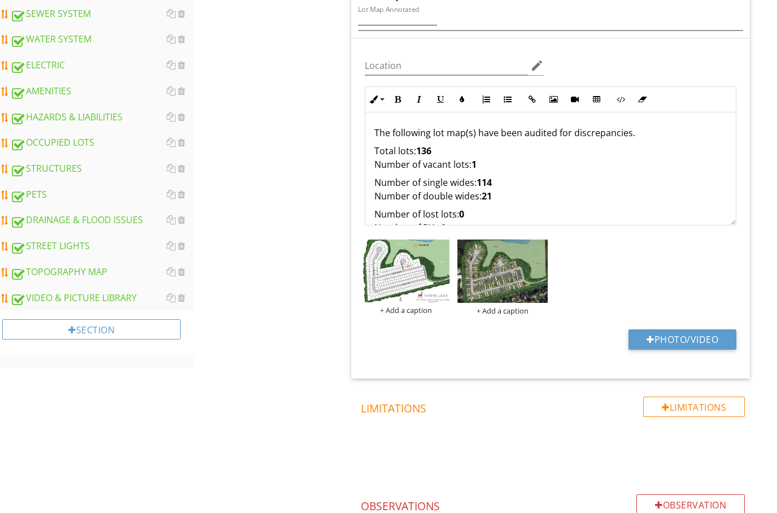
scroll to position [445, 0]
click at [408, 270] on img at bounding box center [406, 270] width 91 height 63
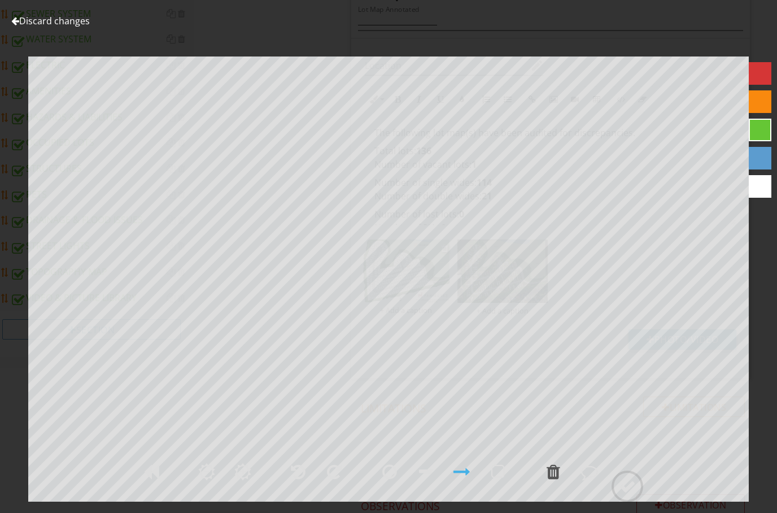
scroll to position [490, 0]
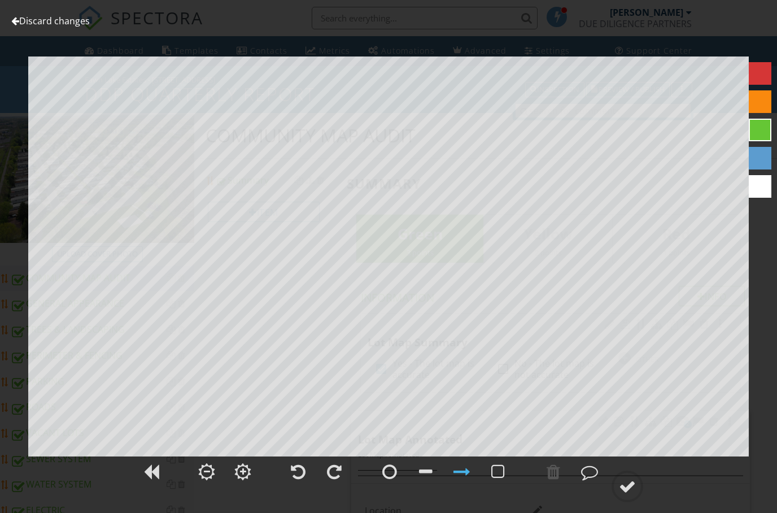
click at [20, 24] on link "Discard changes" at bounding box center [50, 21] width 78 height 12
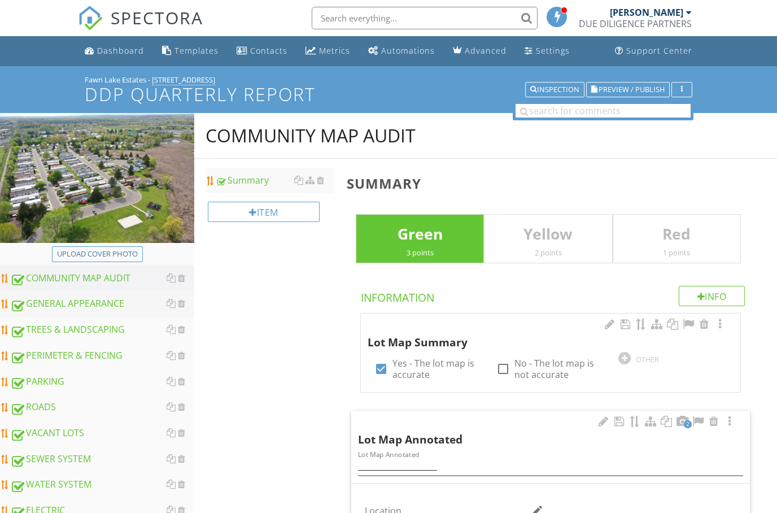
click at [88, 302] on div "GENERAL APPEARANCE" at bounding box center [102, 303] width 184 height 15
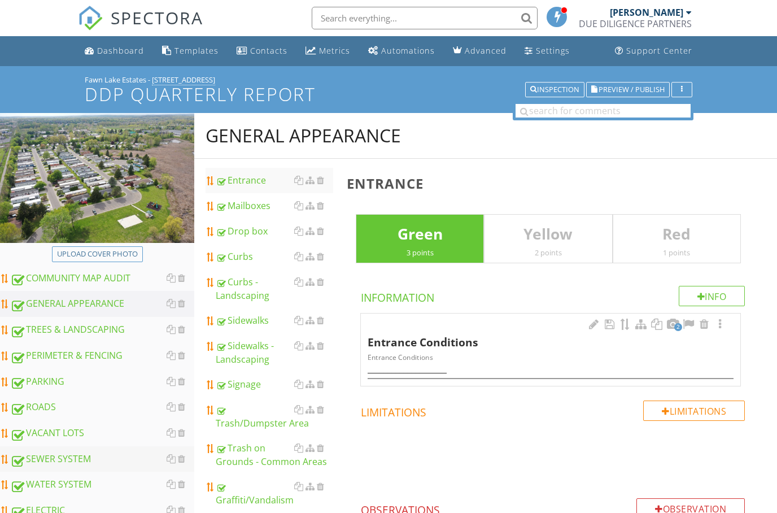
click at [54, 458] on div "SEWER SYSTEM" at bounding box center [102, 459] width 184 height 15
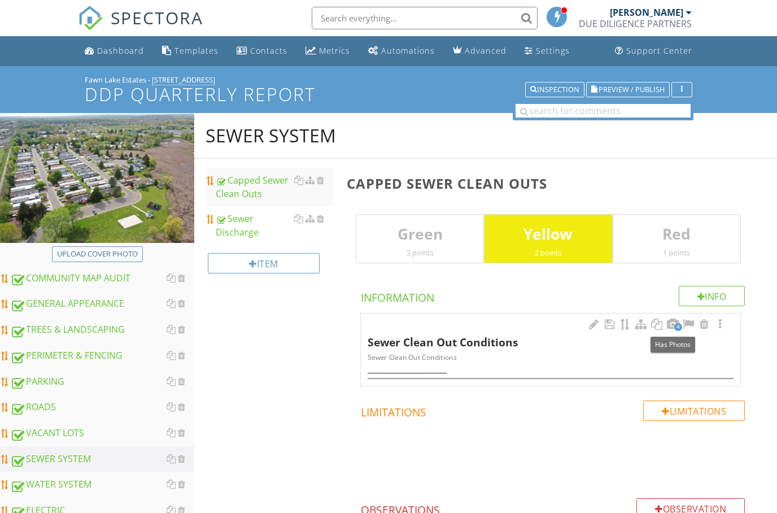
click at [678, 324] on span "4" at bounding box center [678, 327] width 8 height 8
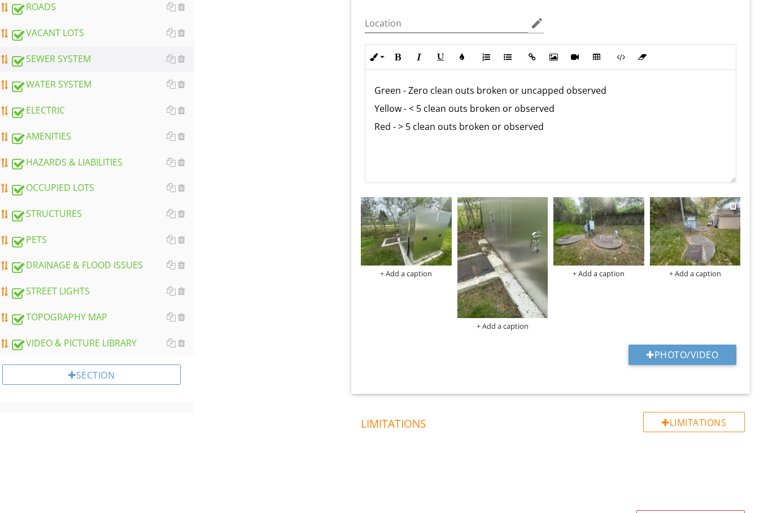
scroll to position [400, 0]
click at [494, 243] on img at bounding box center [502, 257] width 91 height 121
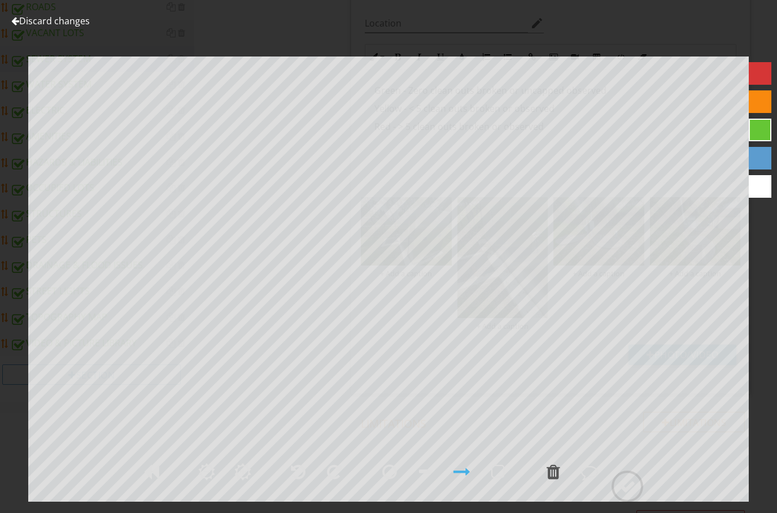
click at [15, 21] on div at bounding box center [15, 20] width 8 height 9
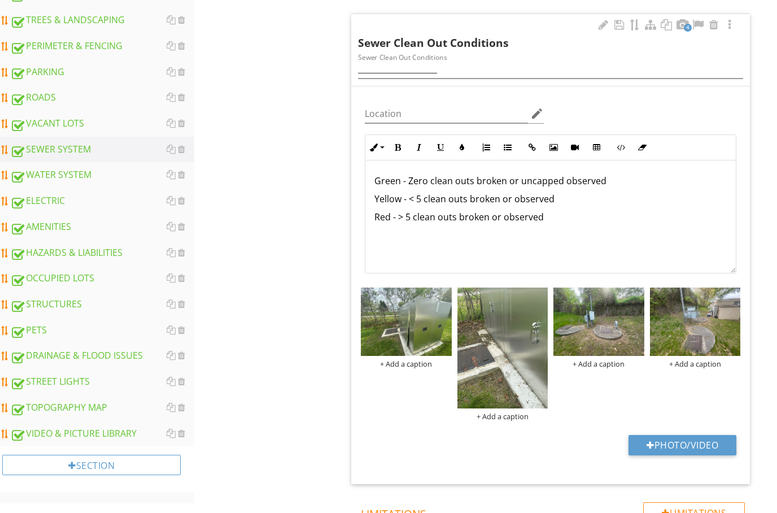
scroll to position [309, 0]
click at [67, 224] on div "AMENITIES" at bounding box center [102, 227] width 184 height 15
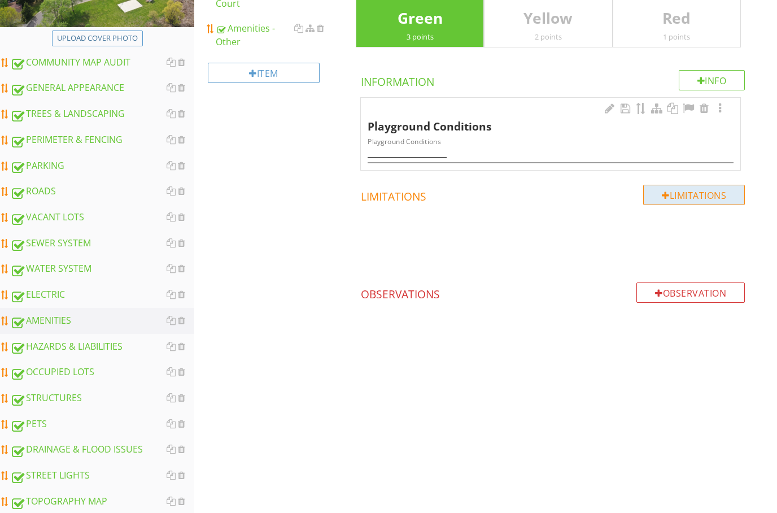
scroll to position [82, 0]
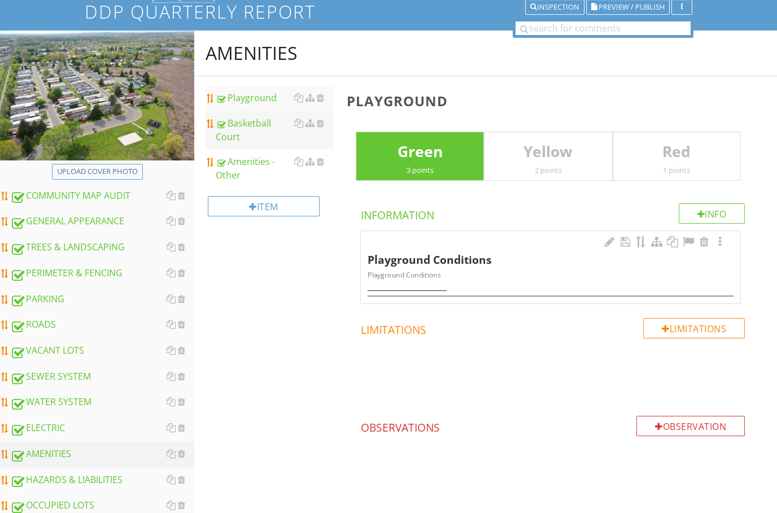
click at [225, 120] on div at bounding box center [221, 124] width 10 height 11
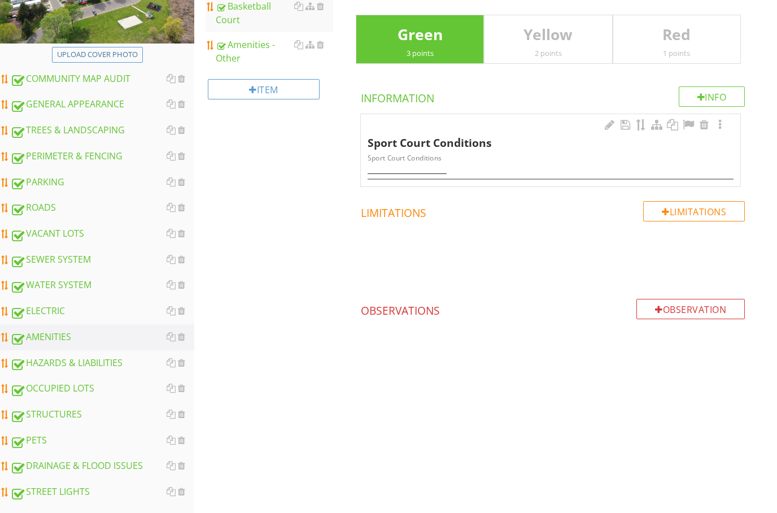
scroll to position [53, 0]
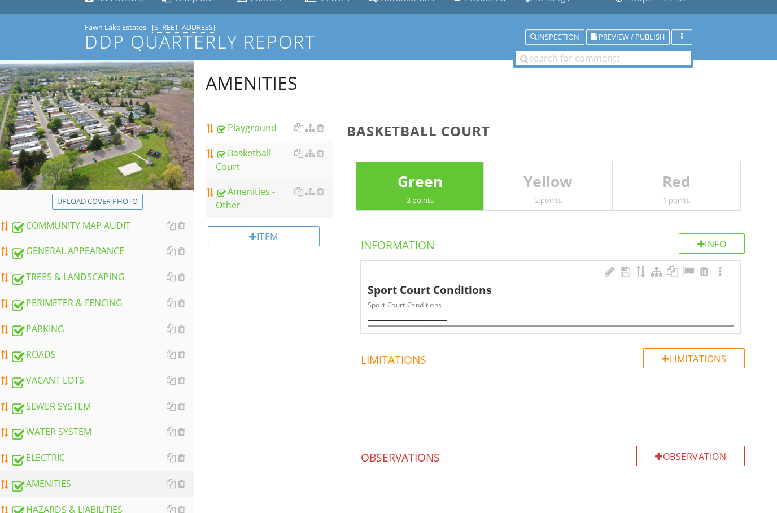
click at [236, 200] on div "Amenities - Other" at bounding box center [274, 198] width 117 height 27
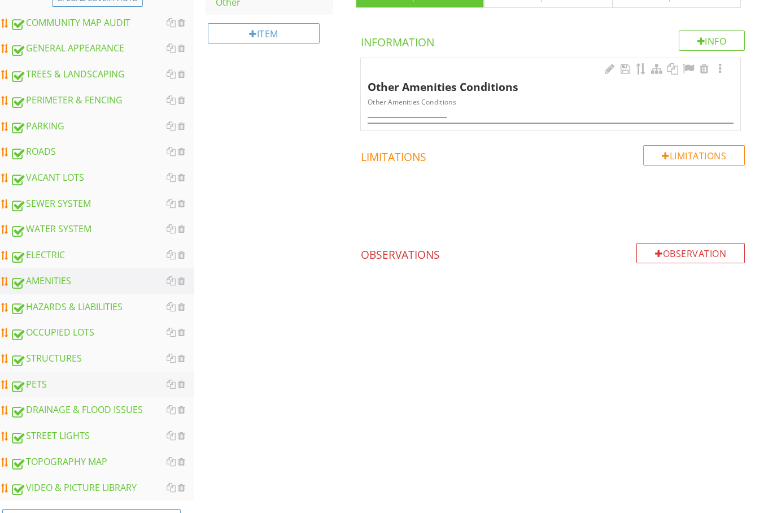
scroll to position [255, 0]
click at [71, 357] on div "STRUCTURES" at bounding box center [102, 359] width 184 height 15
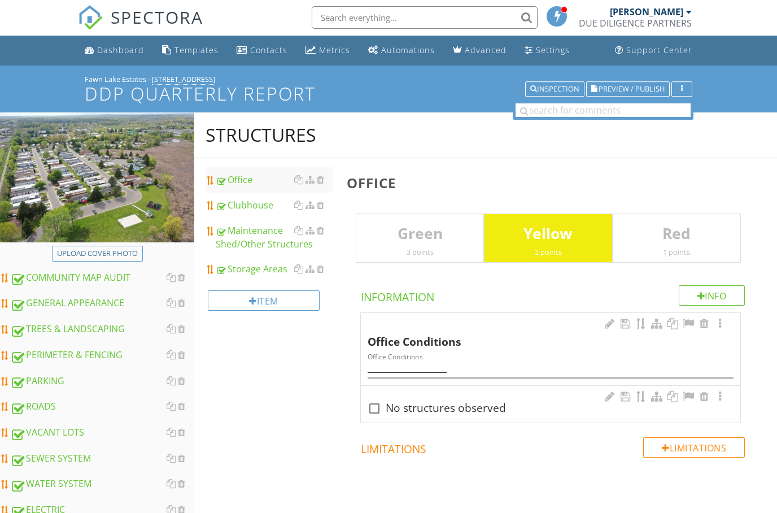
scroll to position [20, 0]
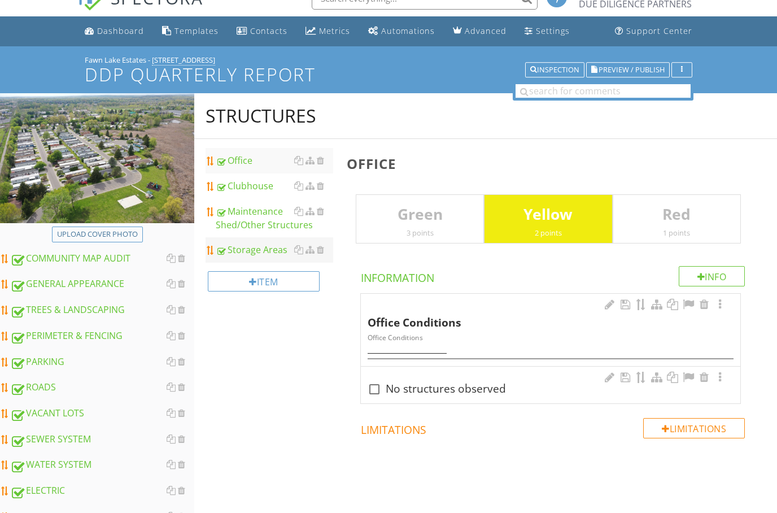
click at [254, 253] on div "Storage Areas" at bounding box center [274, 250] width 117 height 14
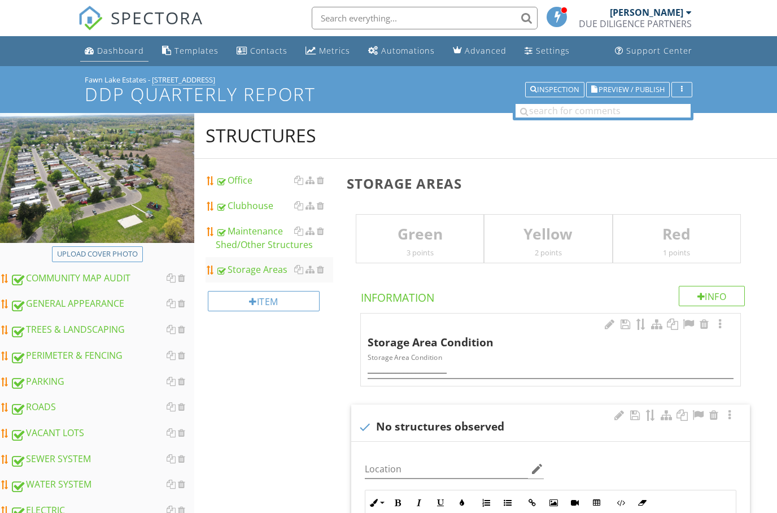
click at [106, 58] on link "Dashboard" at bounding box center [114, 51] width 68 height 21
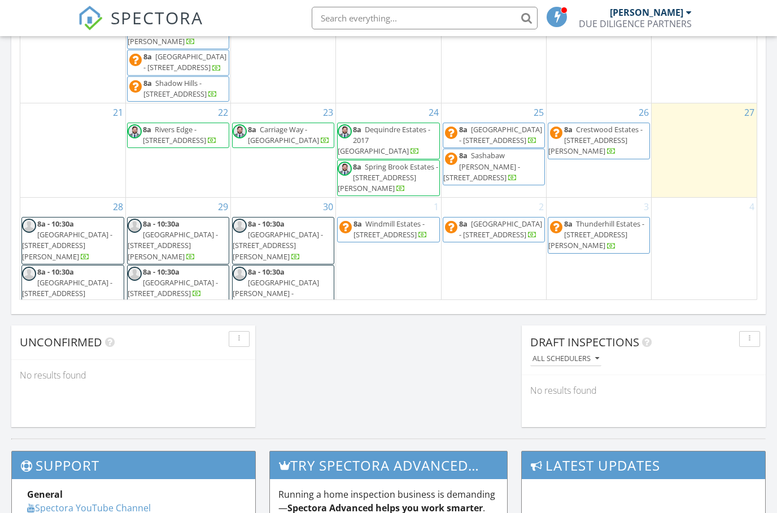
scroll to position [555, 0]
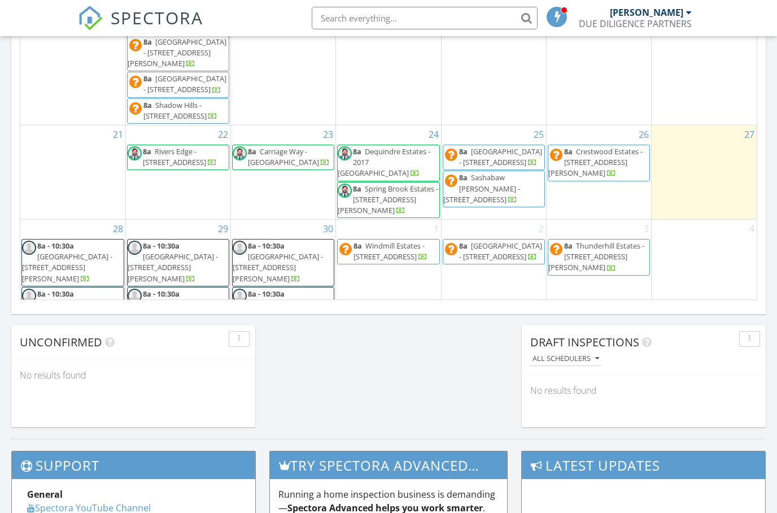
click at [504, 156] on span "[GEOGRAPHIC_DATA] - [STREET_ADDRESS]" at bounding box center [500, 156] width 83 height 21
